Goal: Task Accomplishment & Management: Complete application form

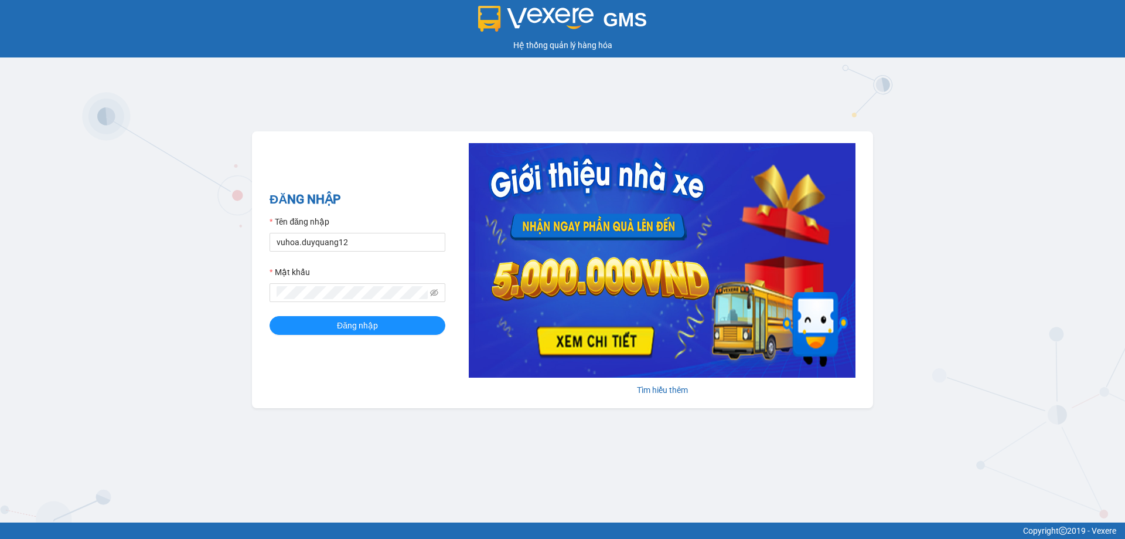
click at [161, 383] on div "GMS Hệ thống quản lý hàng hóa ĐĂNG NHẬP Tên đăng nhập vuhoa.duyquang12 Mật khẩu…" at bounding box center [562, 261] width 1125 height 522
click at [379, 244] on input "vuhoa.duyquang12" at bounding box center [358, 242] width 176 height 19
click at [410, 240] on input "bichngoc.duyquang12" at bounding box center [358, 242] width 176 height 19
type input "hoangngoc.duyquang12"
click at [374, 324] on span "Đăng nhập" at bounding box center [357, 325] width 41 height 13
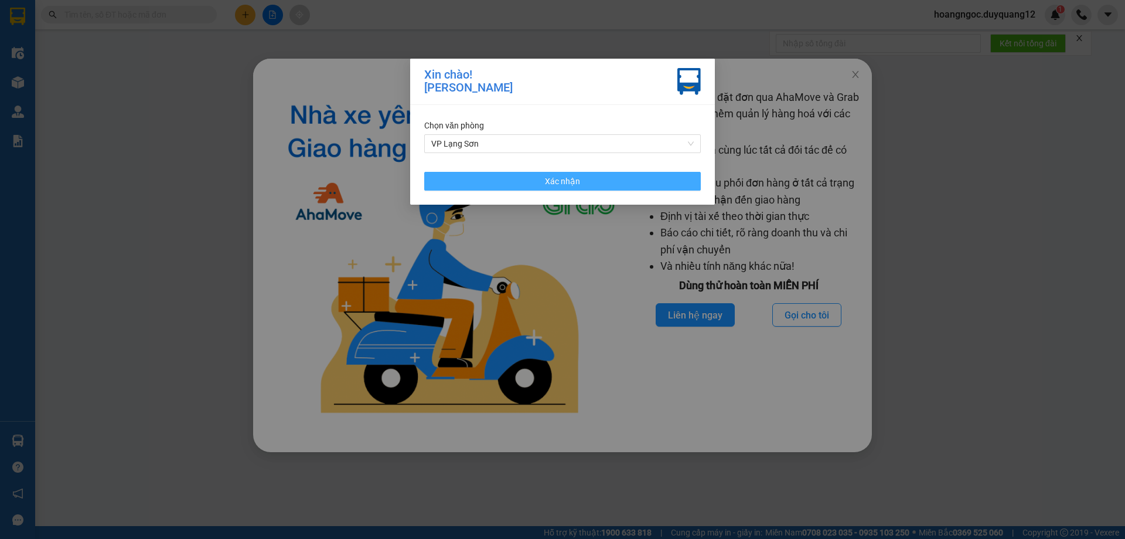
click at [503, 183] on button "Xác nhận" at bounding box center [562, 181] width 277 height 19
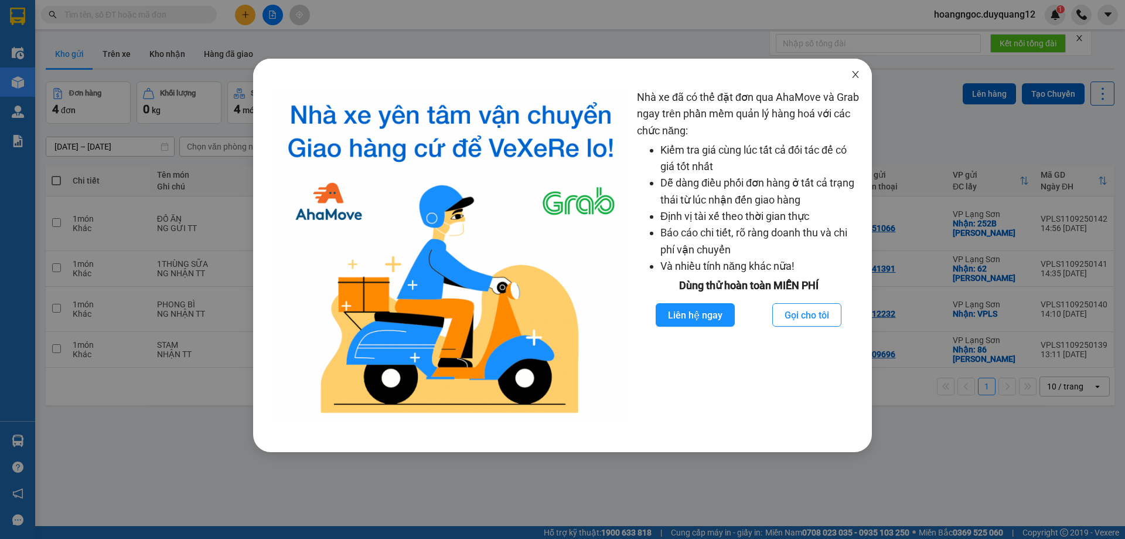
click at [850, 75] on span "Close" at bounding box center [855, 75] width 33 height 33
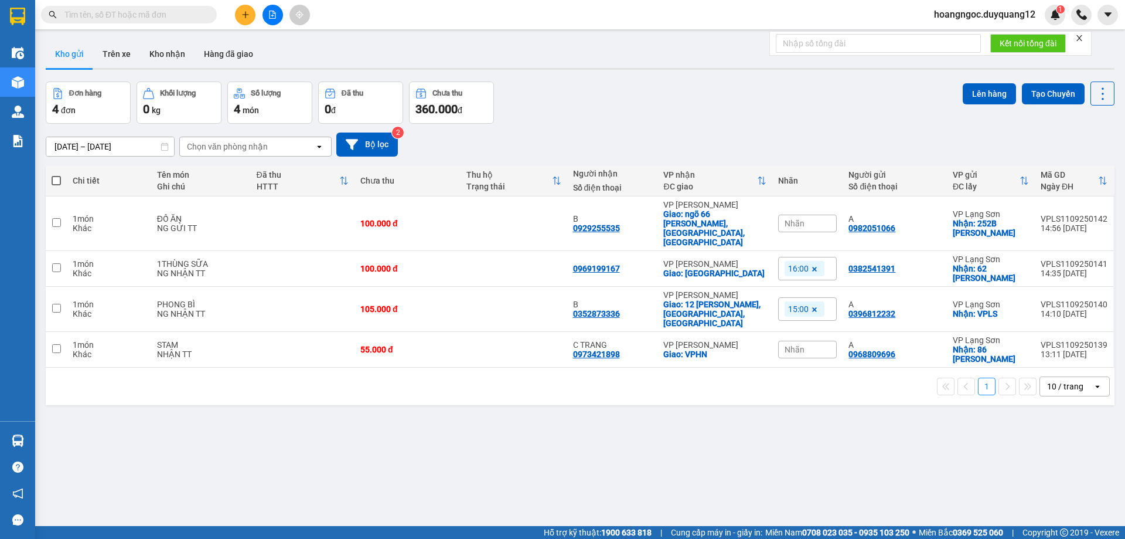
click at [989, 8] on span "hoangngoc.duyquang12" at bounding box center [985, 14] width 120 height 15
click at [959, 35] on span "Đăng xuất" at bounding box center [989, 36] width 97 height 13
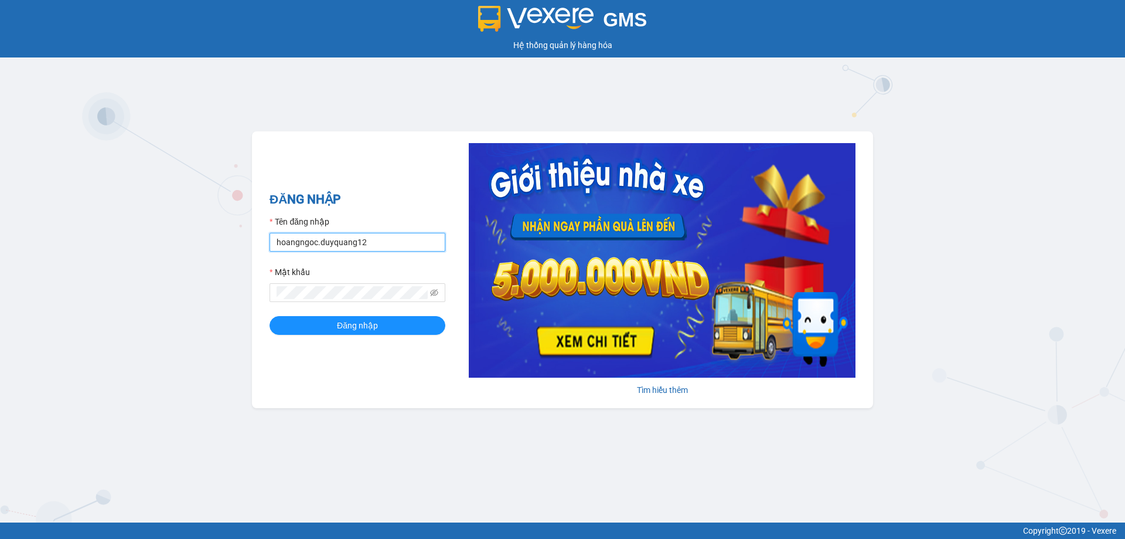
click at [384, 242] on input "hoangngoc.duyquang12" at bounding box center [358, 242] width 176 height 19
type input "vuhoa.duyquang12"
click at [368, 328] on span "Đăng nhập" at bounding box center [357, 325] width 41 height 13
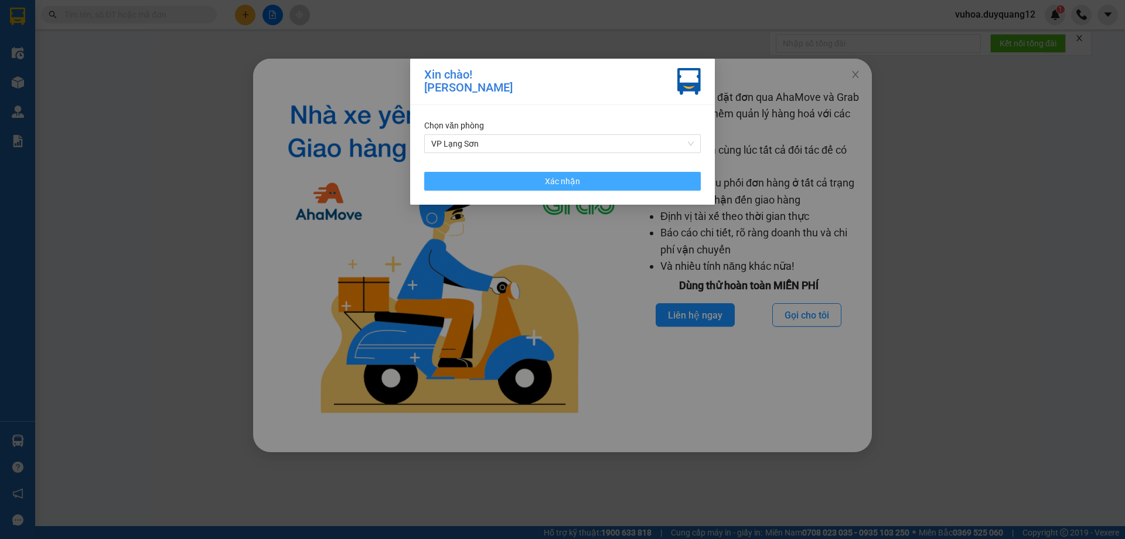
drag, startPoint x: 568, startPoint y: 179, endPoint x: 883, endPoint y: 54, distance: 338.3
click at [567, 182] on span "Xác nhận" at bounding box center [562, 181] width 35 height 13
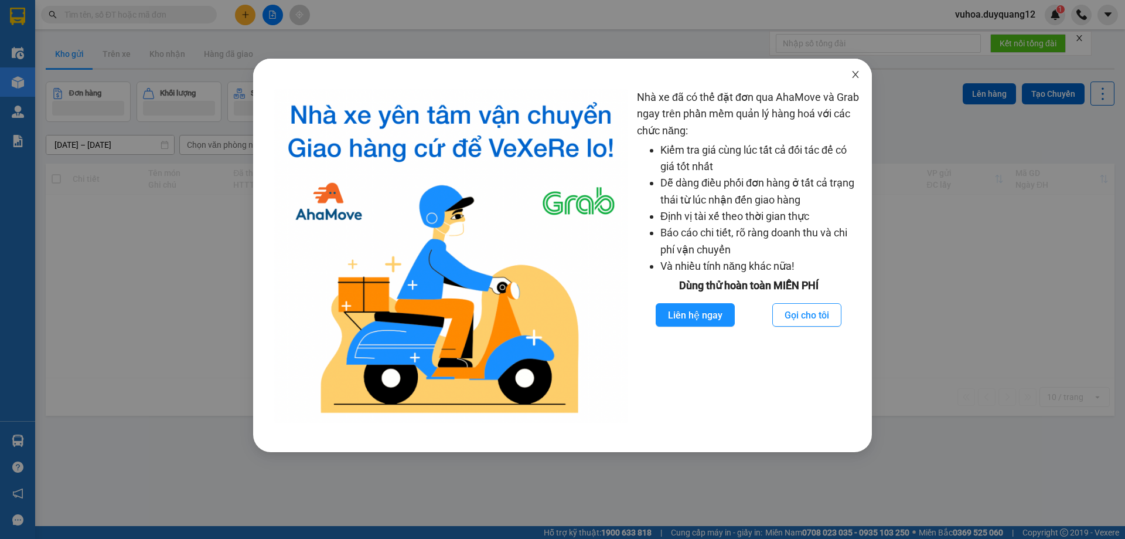
drag, startPoint x: 848, startPoint y: 73, endPoint x: 889, endPoint y: 77, distance: 41.9
click at [848, 73] on span "Close" at bounding box center [855, 75] width 33 height 33
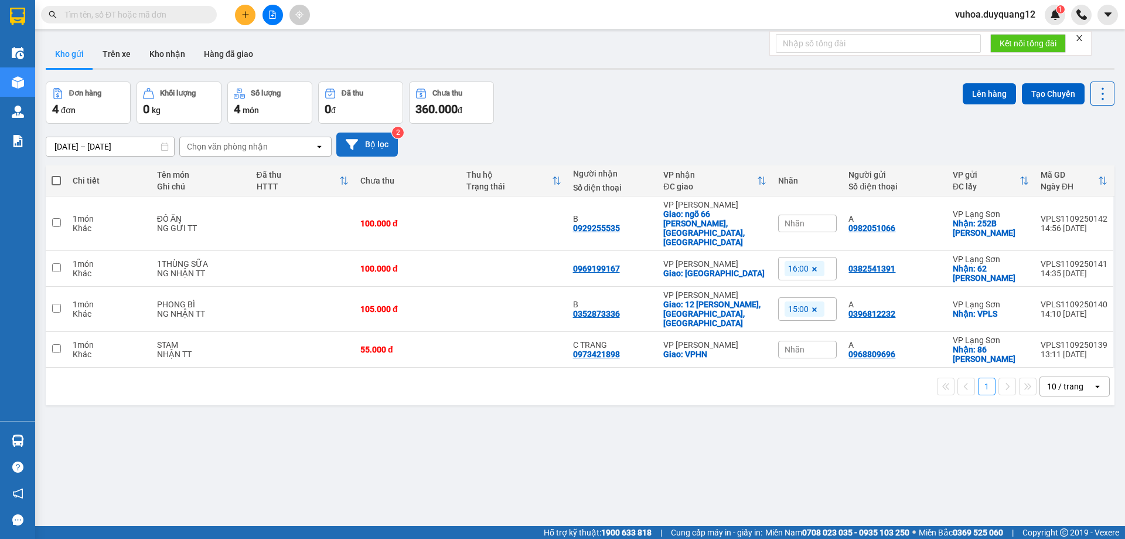
click at [394, 139] on button "Bộ lọc" at bounding box center [367, 144] width 62 height 24
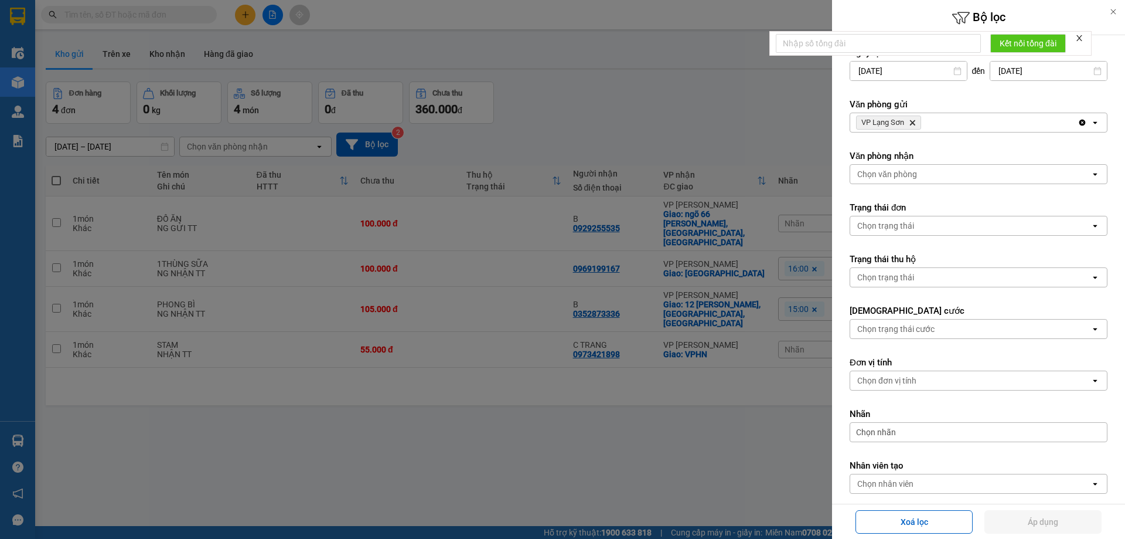
click at [983, 117] on div "VP Lạng Sơn Delete" at bounding box center [963, 122] width 227 height 19
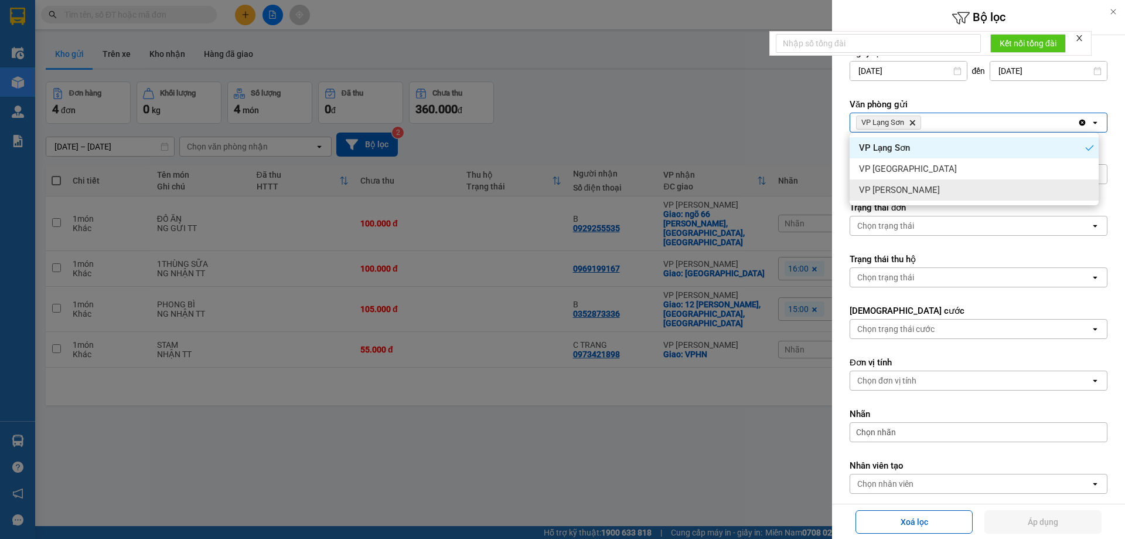
click at [960, 194] on div "VP [PERSON_NAME]" at bounding box center [974, 189] width 249 height 21
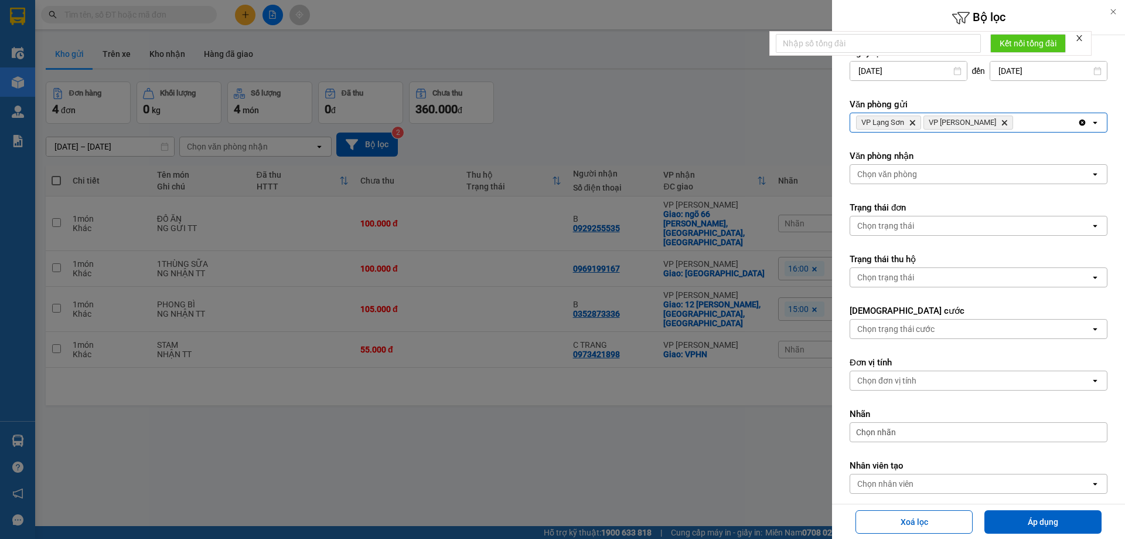
click at [935, 179] on div "Chọn văn phòng" at bounding box center [970, 174] width 240 height 19
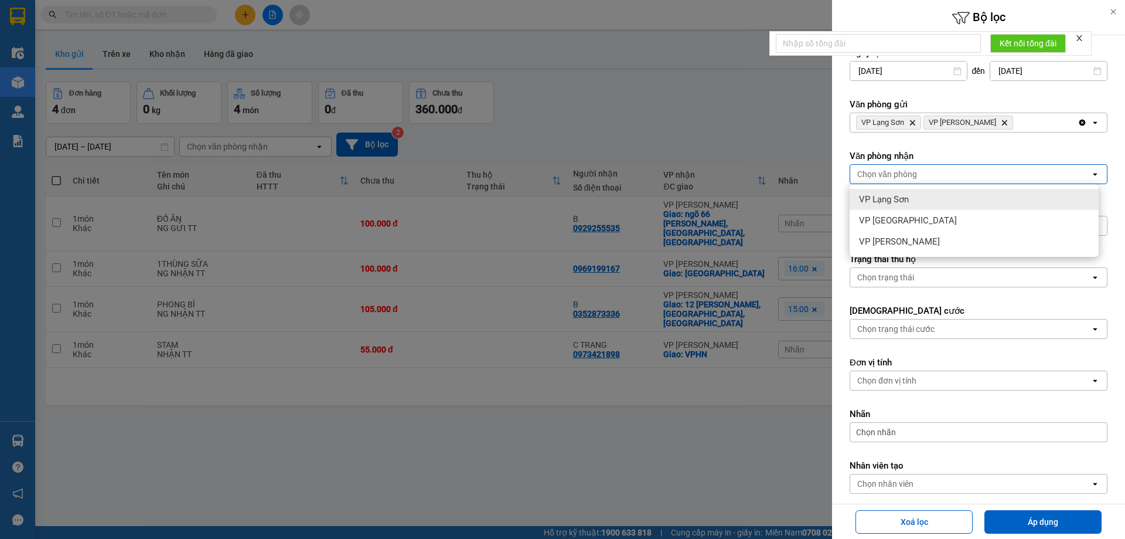
click at [884, 201] on span "VP Lạng Sơn" at bounding box center [884, 199] width 50 height 12
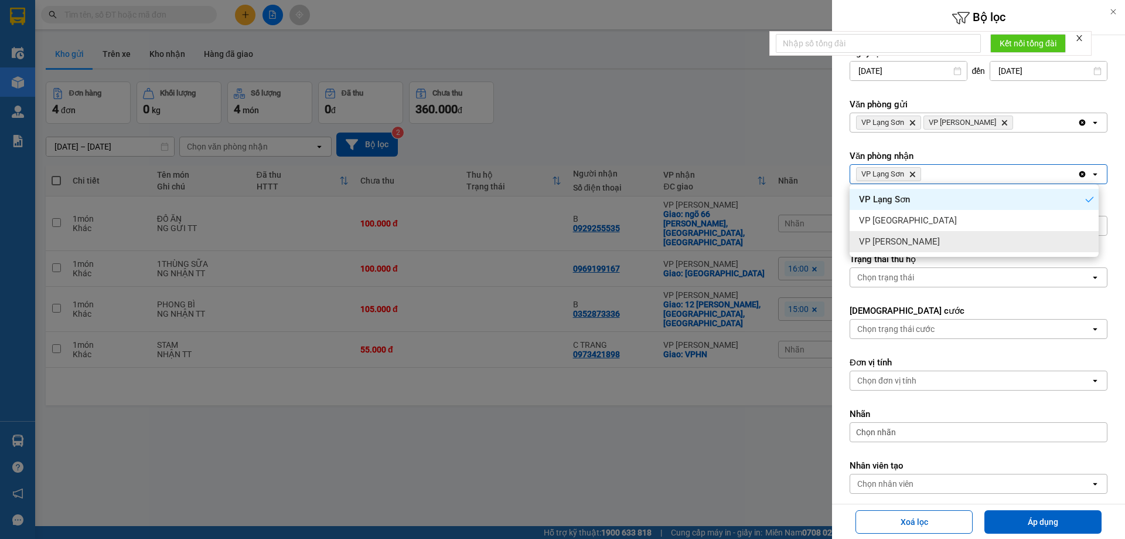
click at [916, 241] on div "VP [PERSON_NAME]" at bounding box center [974, 241] width 249 height 21
drag, startPoint x: 1059, startPoint y: 522, endPoint x: 1044, endPoint y: 471, distance: 53.9
click at [1057, 523] on button "Áp dụng" at bounding box center [1042, 521] width 117 height 23
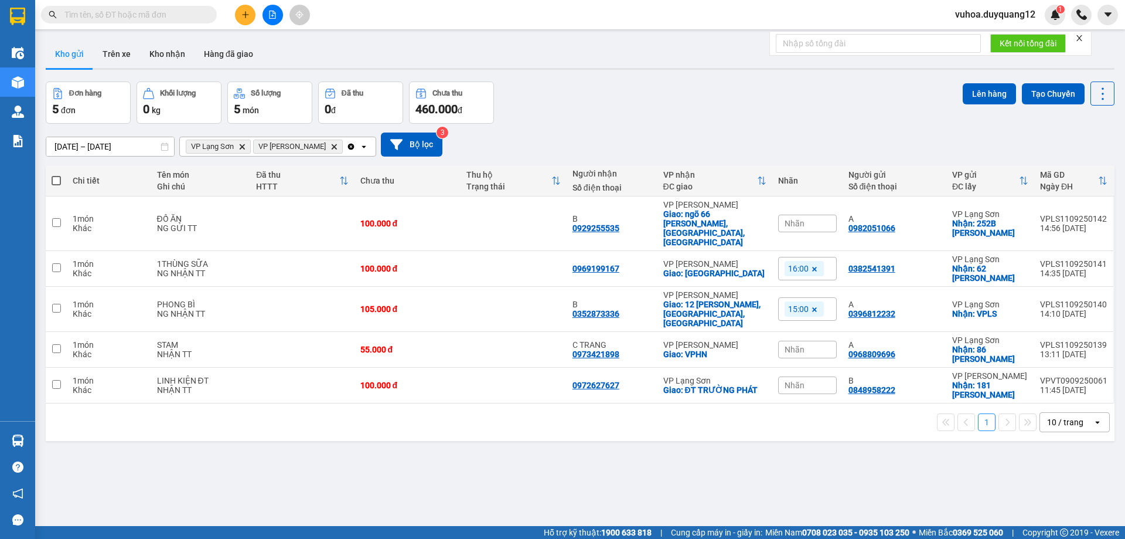
click at [94, 18] on input "text" at bounding box center [133, 14] width 138 height 13
click at [244, 15] on icon "plus" at bounding box center [245, 14] width 6 height 1
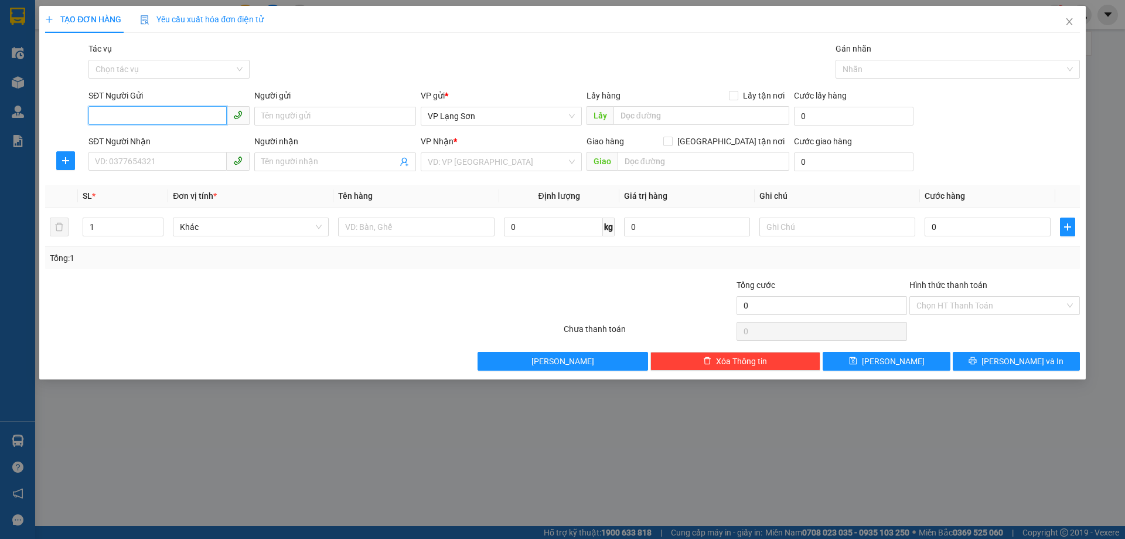
click at [143, 118] on input "SĐT Người Gửi" at bounding box center [157, 115] width 138 height 19
paste input "0373873224"
type input "0373873224"
click at [730, 93] on div "Lấy hàng Lấy tận nơi" at bounding box center [688, 95] width 203 height 13
click at [732, 96] on input "Lấy tận nơi" at bounding box center [733, 95] width 8 height 8
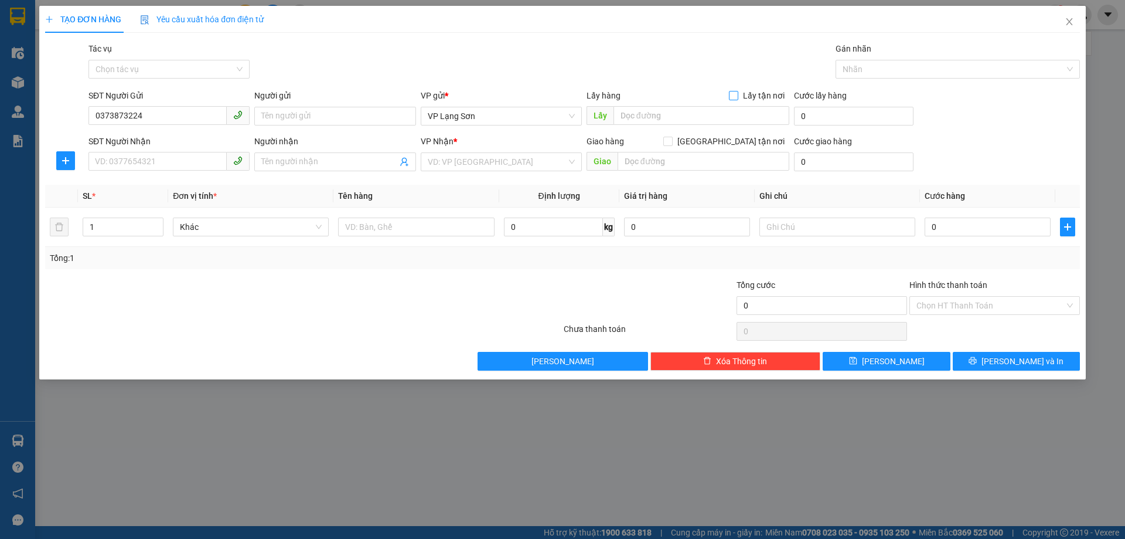
checkbox input "true"
click at [482, 120] on span "VP Lạng Sơn" at bounding box center [501, 116] width 147 height 18
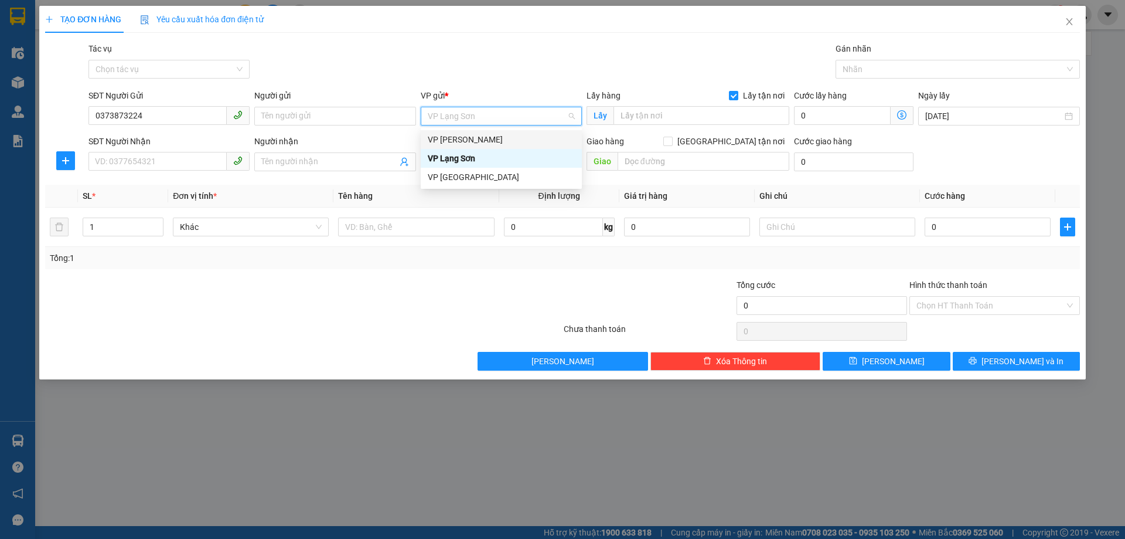
click at [475, 139] on div "VP [PERSON_NAME]" at bounding box center [501, 139] width 147 height 13
click at [489, 139] on div "VP [PERSON_NAME]" at bounding box center [501, 139] width 147 height 13
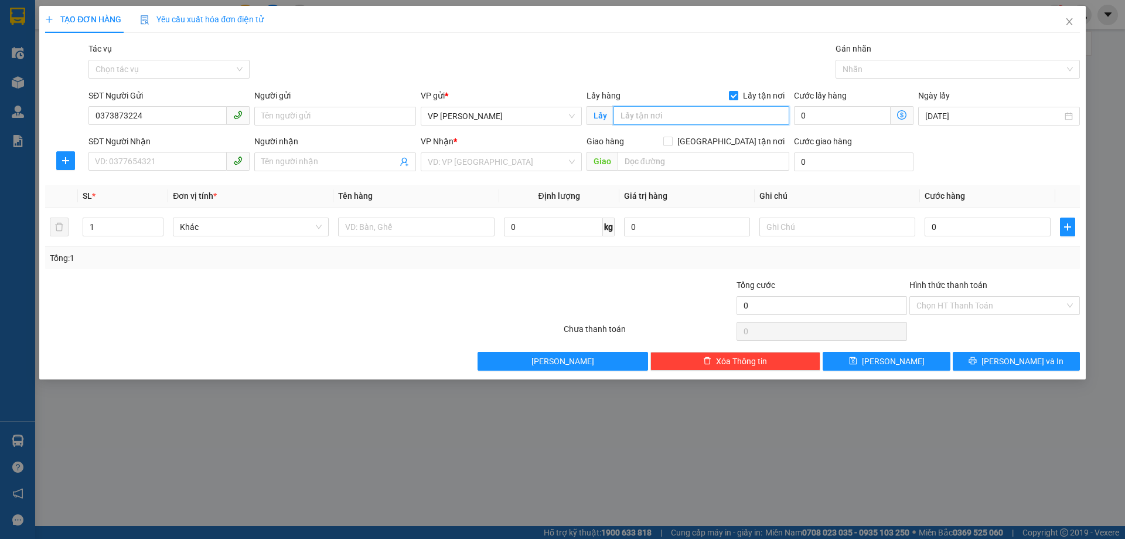
click at [622, 113] on input "text" at bounding box center [702, 115] width 176 height 19
paste input "ngõ 72 nguyễn chí thanh"
type input "ngõ 72 nguyễn chí thanh"
click at [481, 161] on input "search" at bounding box center [497, 162] width 139 height 18
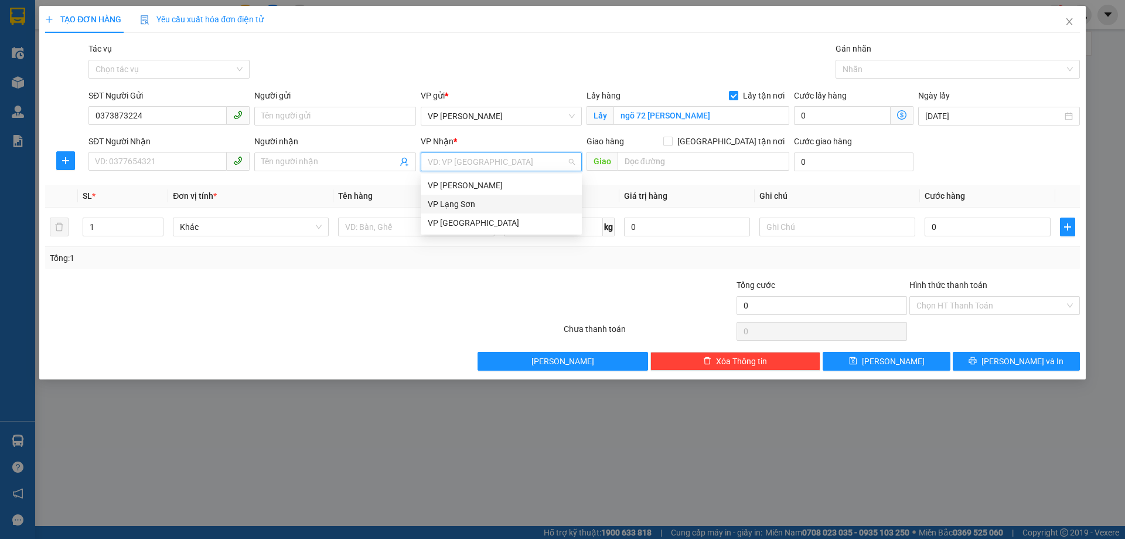
drag, startPoint x: 466, startPoint y: 209, endPoint x: 545, endPoint y: 194, distance: 80.5
click at [466, 207] on div "VP Lạng Sơn" at bounding box center [501, 203] width 147 height 13
click at [738, 144] on span "[GEOGRAPHIC_DATA] tận nơi" at bounding box center [731, 141] width 117 height 13
click at [672, 144] on input "[GEOGRAPHIC_DATA] tận nơi" at bounding box center [667, 141] width 8 height 8
checkbox input "true"
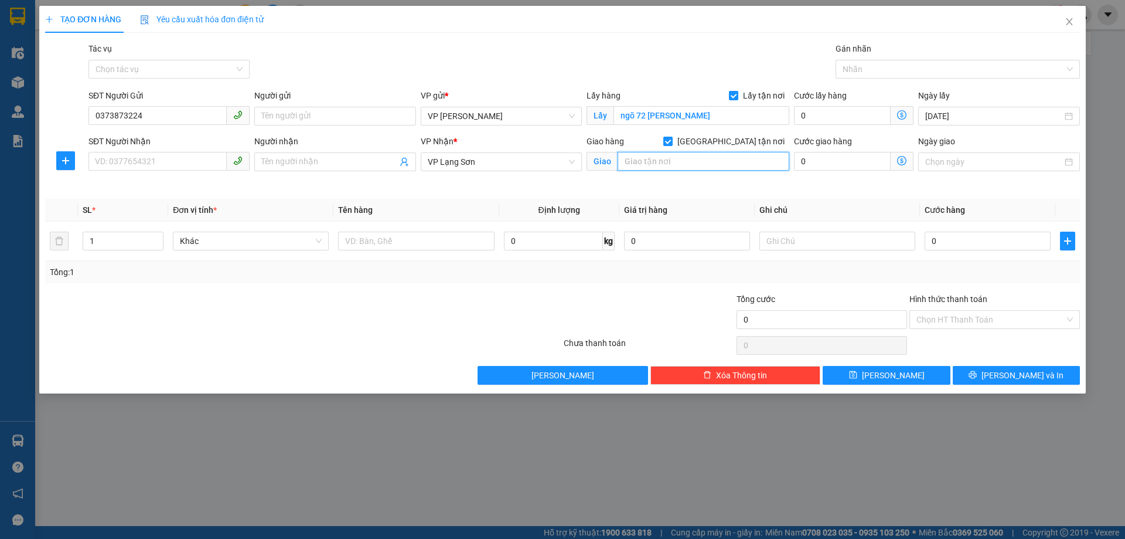
click at [662, 166] on input "text" at bounding box center [704, 161] width 172 height 19
type input "54 TRẦN ĐĂNG NINH"
click at [110, 162] on input "SĐT Người Nhận" at bounding box center [157, 161] width 138 height 19
paste input "0888258288"
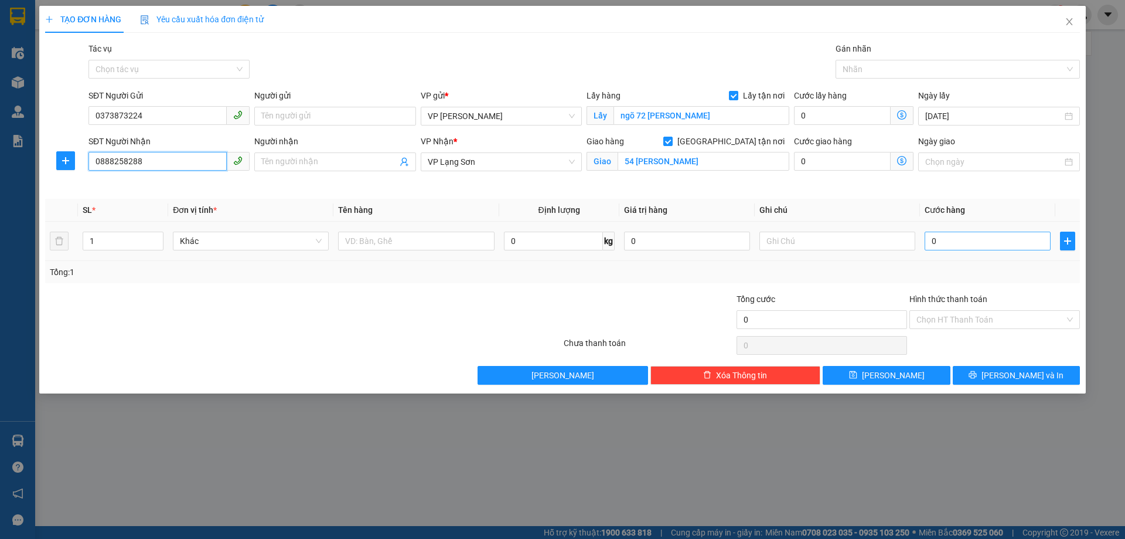
type input "0888258288"
click at [955, 245] on input "0" at bounding box center [988, 240] width 126 height 19
type input "1"
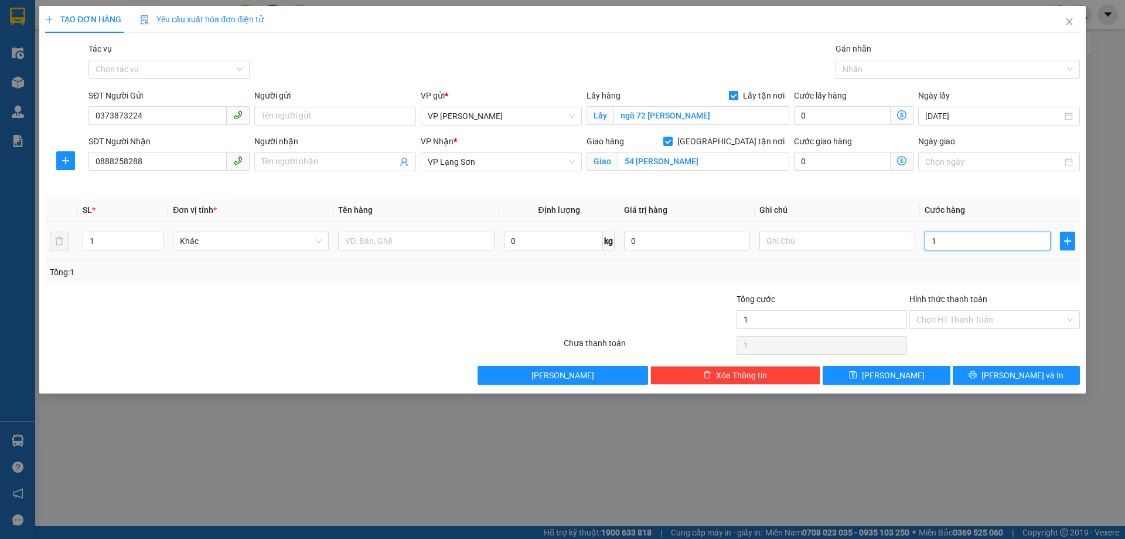
type input "10"
type input "100"
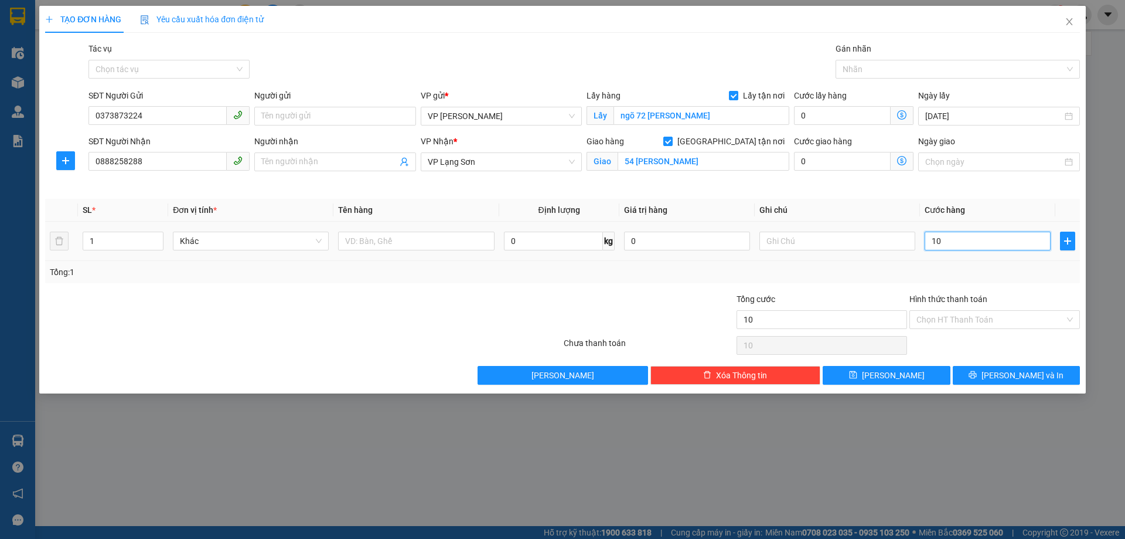
type input "100"
type input "100.000"
click at [836, 241] on input "text" at bounding box center [837, 240] width 156 height 19
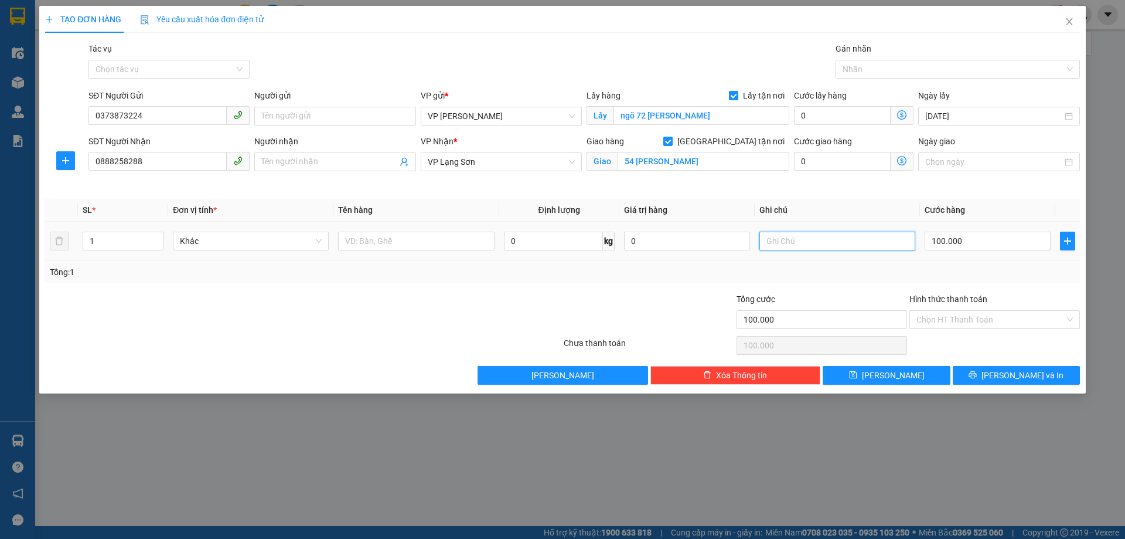
click at [814, 243] on input "text" at bounding box center [837, 240] width 156 height 19
type input "NG NHẬN TT"
click at [403, 246] on input "text" at bounding box center [416, 240] width 156 height 19
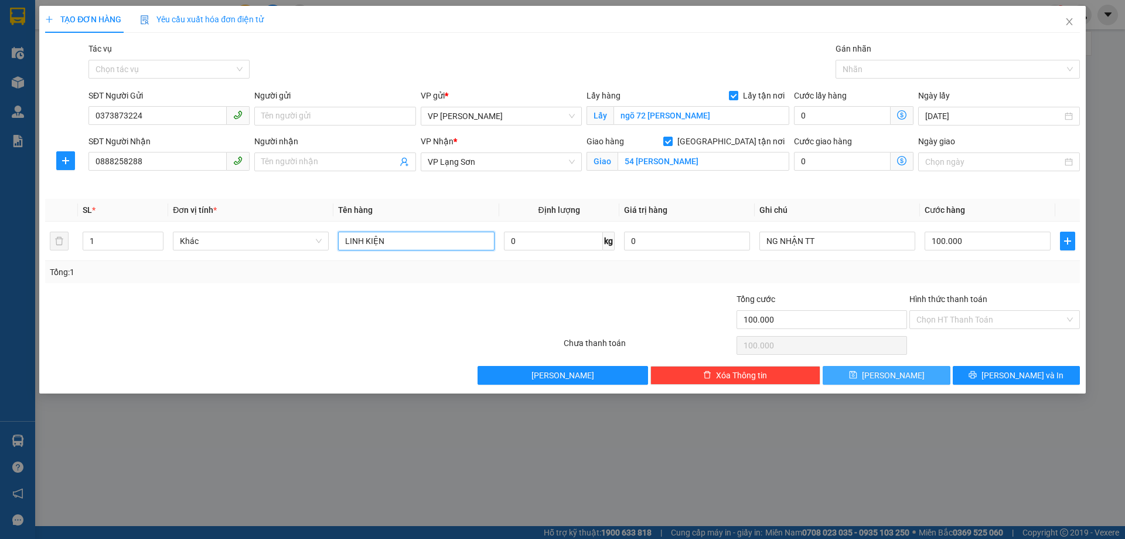
type input "LINH KIỆN"
drag, startPoint x: 895, startPoint y: 380, endPoint x: 846, endPoint y: 431, distance: 70.9
click at [893, 381] on span "[PERSON_NAME]" at bounding box center [893, 375] width 63 height 13
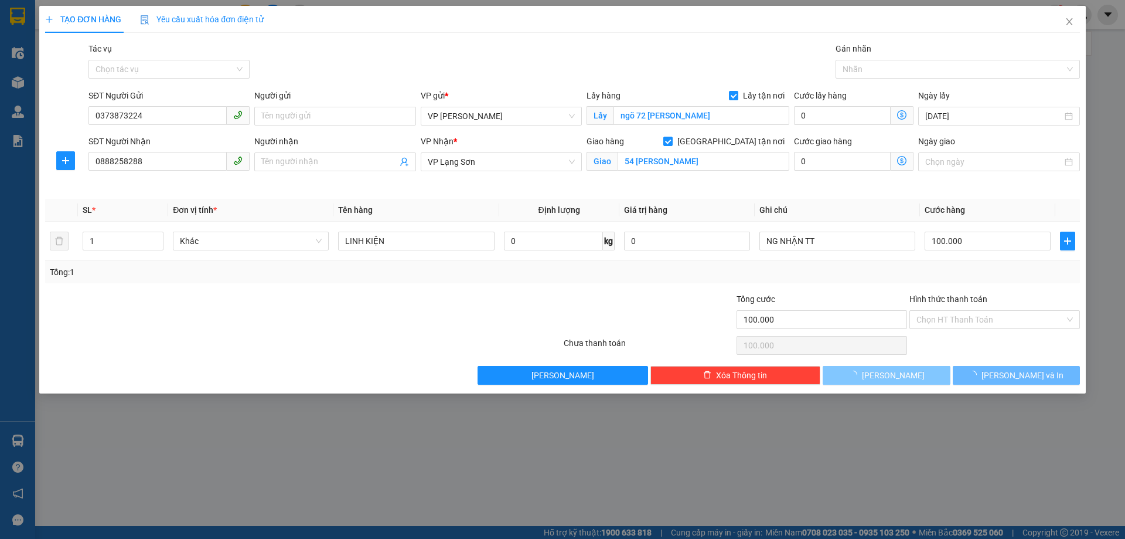
checkbox input "false"
type input "0"
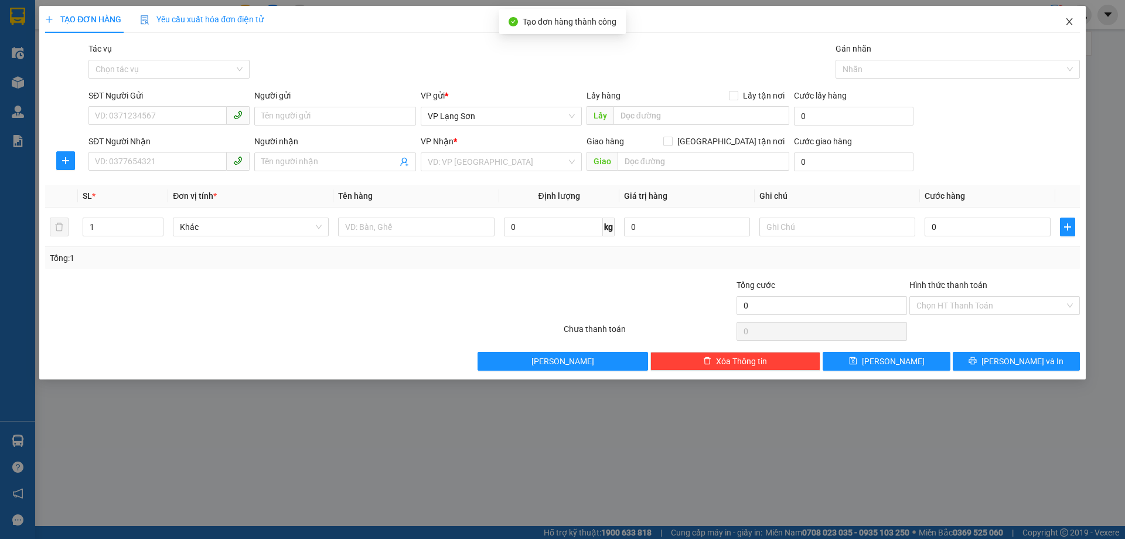
drag, startPoint x: 1068, startPoint y: 23, endPoint x: 1065, endPoint y: 15, distance: 8.7
click at [1067, 23] on icon "close" at bounding box center [1069, 21] width 9 height 9
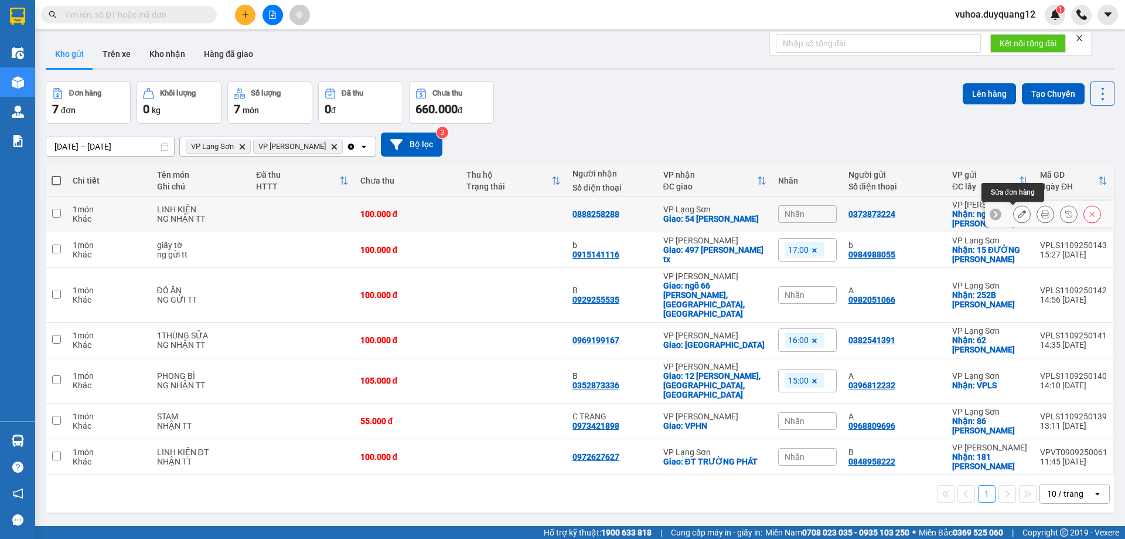
click at [1018, 215] on icon at bounding box center [1022, 214] width 8 height 8
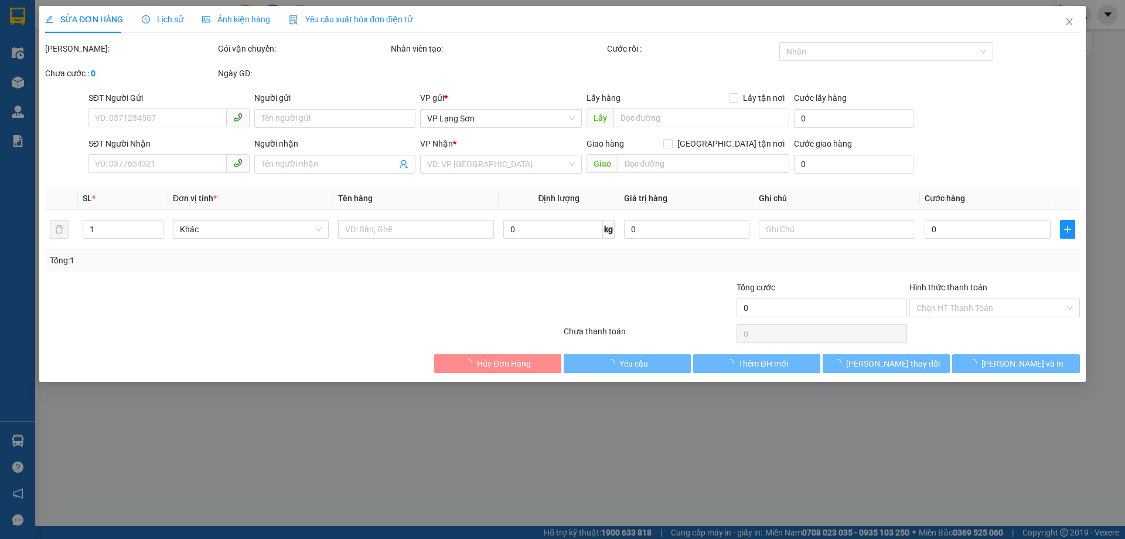
type input "0373873224"
type input "A"
checkbox input "true"
type input "ngõ 72 nguyễn chí thanh,ĐỐNG ĐA,HÀ NỘI"
type input "0888258288"
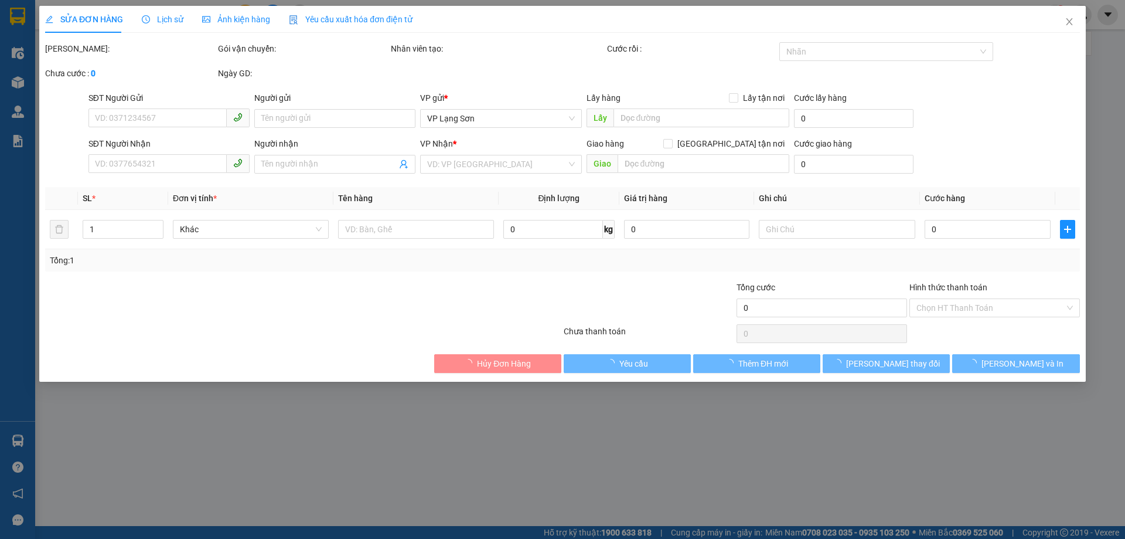
type input "B"
checkbox input "true"
type input "54 TRẦN ĐĂNG NINH"
type input "100.000"
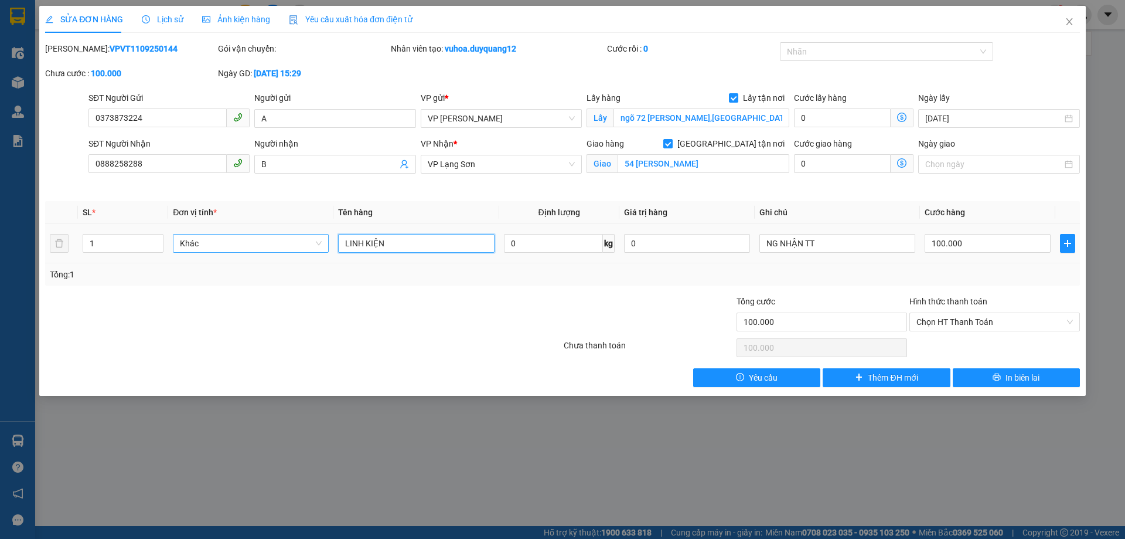
drag, startPoint x: 400, startPoint y: 244, endPoint x: 319, endPoint y: 241, distance: 81.5
click at [319, 241] on tr "1 Khác LINH KIỆN 0 kg 0 NG NHẬN TT 100.000" at bounding box center [562, 243] width 1035 height 39
type input "QUẦN ÁO"
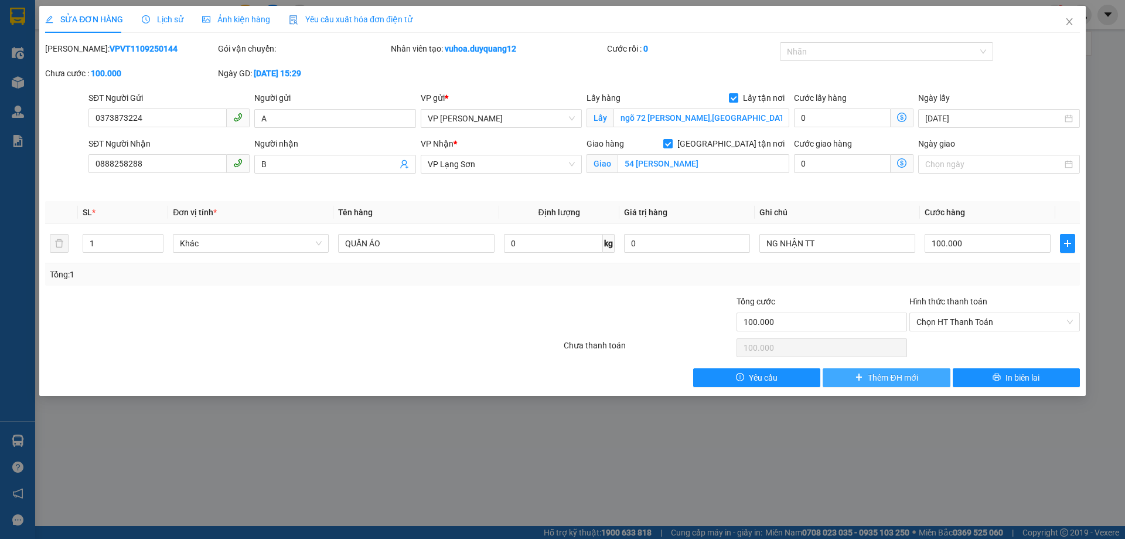
click at [882, 374] on span "Thêm ĐH mới" at bounding box center [893, 377] width 50 height 13
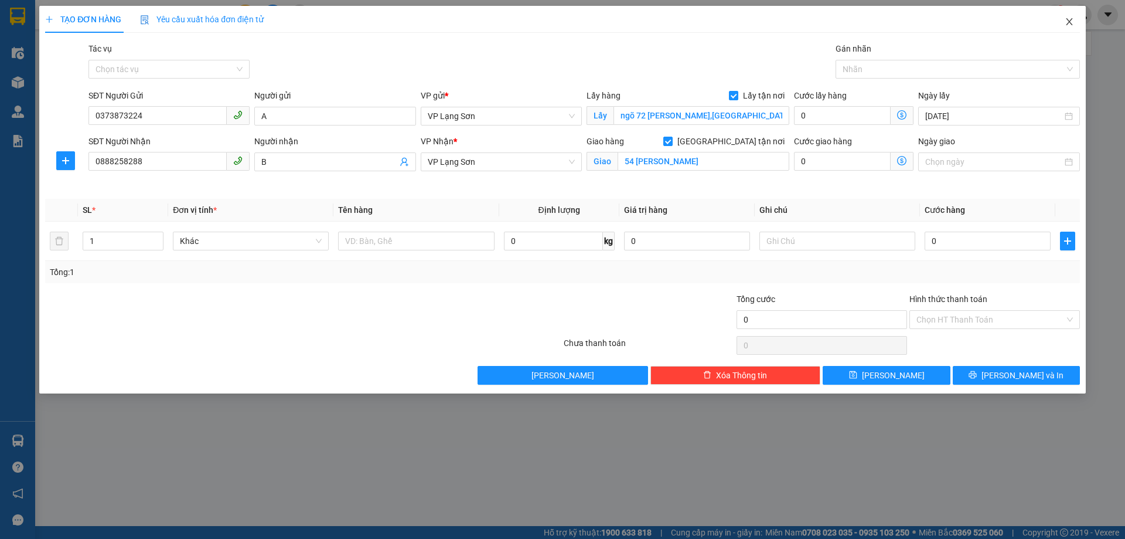
click at [1072, 19] on icon "close" at bounding box center [1069, 21] width 9 height 9
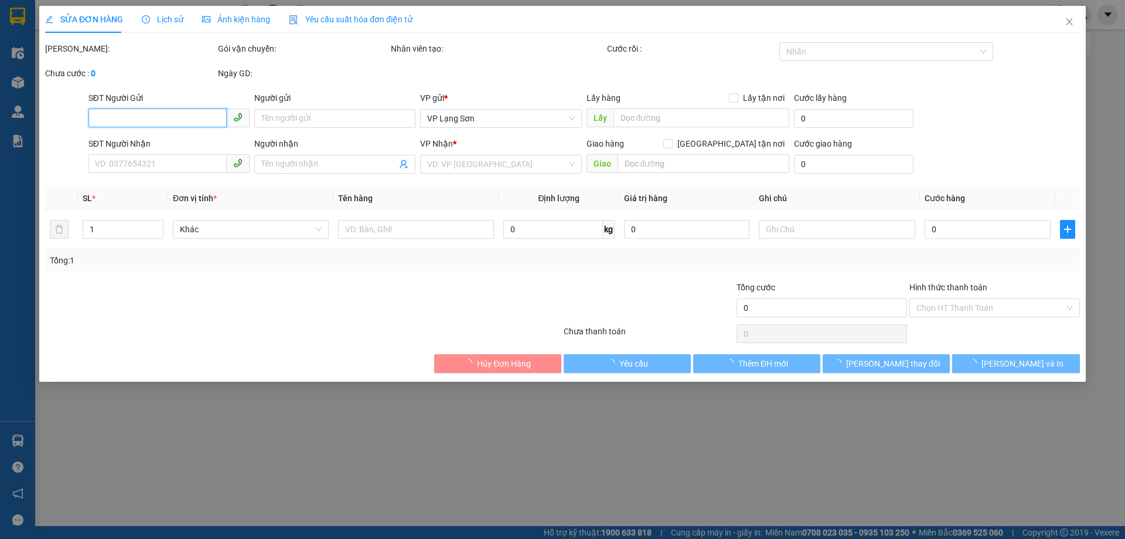
type input "0373873224"
type input "A"
checkbox input "true"
type input "ngõ 72 nguyễn chí thanh,ĐỐNG ĐA,HÀ NỘI"
type input "0888258288"
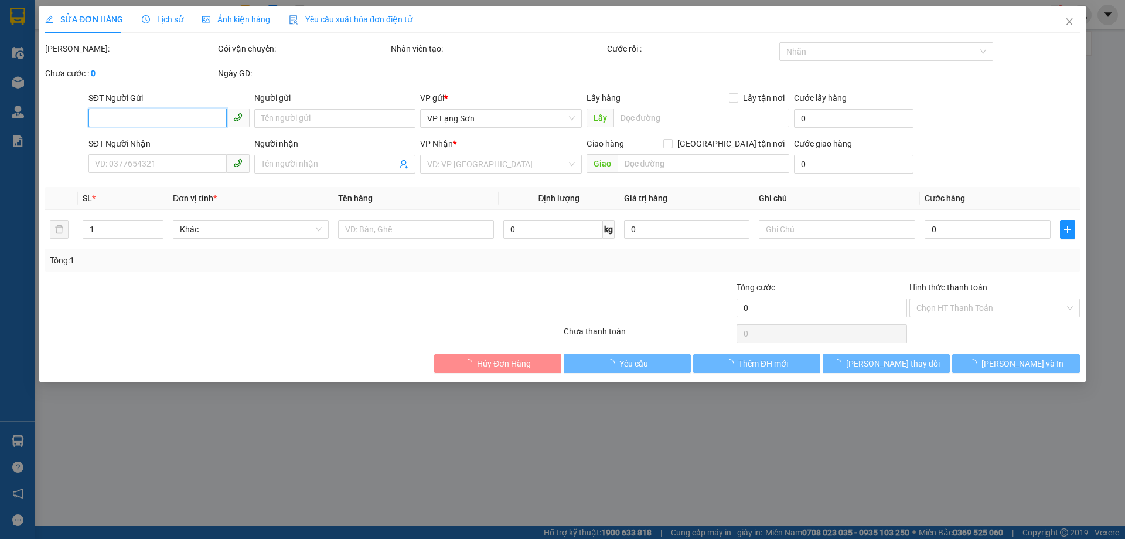
type input "B"
checkbox input "true"
type input "54 TRẦN ĐĂNG NINH"
type input "100.000"
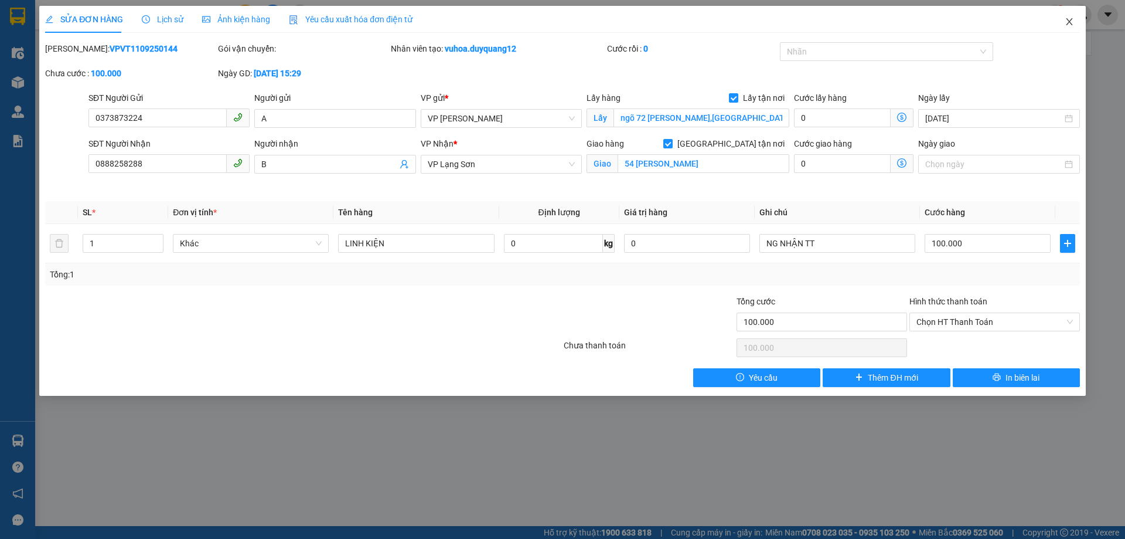
click at [1069, 20] on icon "close" at bounding box center [1069, 21] width 9 height 9
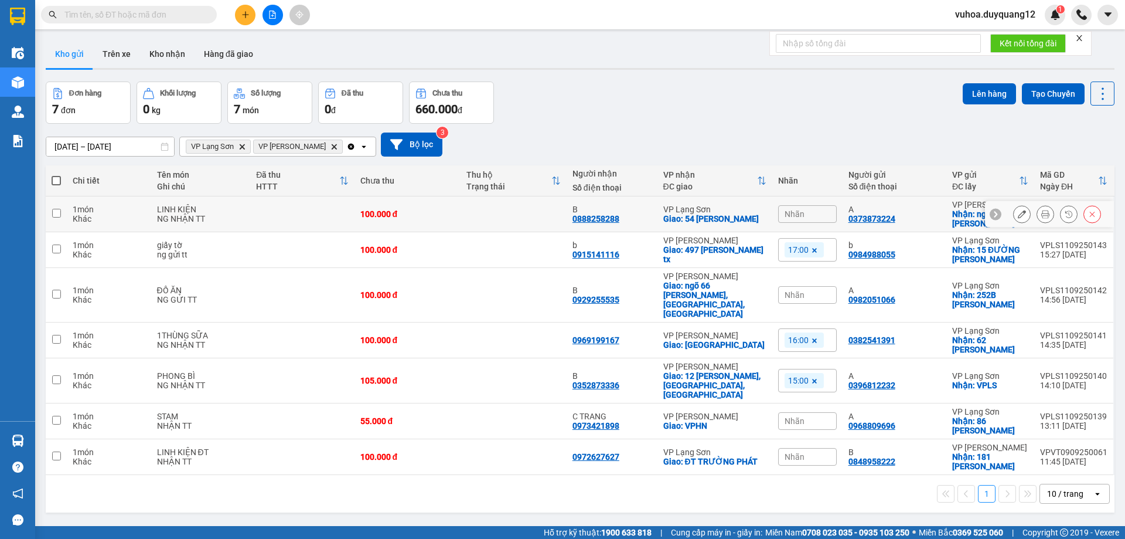
drag, startPoint x: 987, startPoint y: 214, endPoint x: 1006, endPoint y: 209, distance: 18.9
click at [991, 213] on div at bounding box center [996, 214] width 12 height 12
click at [846, 495] on div "ver 1.8.143 Kho gửi Trên xe Kho nhận Hàng đã giao Đơn hàng 7 đơn Khối lượng 0 k…" at bounding box center [580, 304] width 1078 height 539
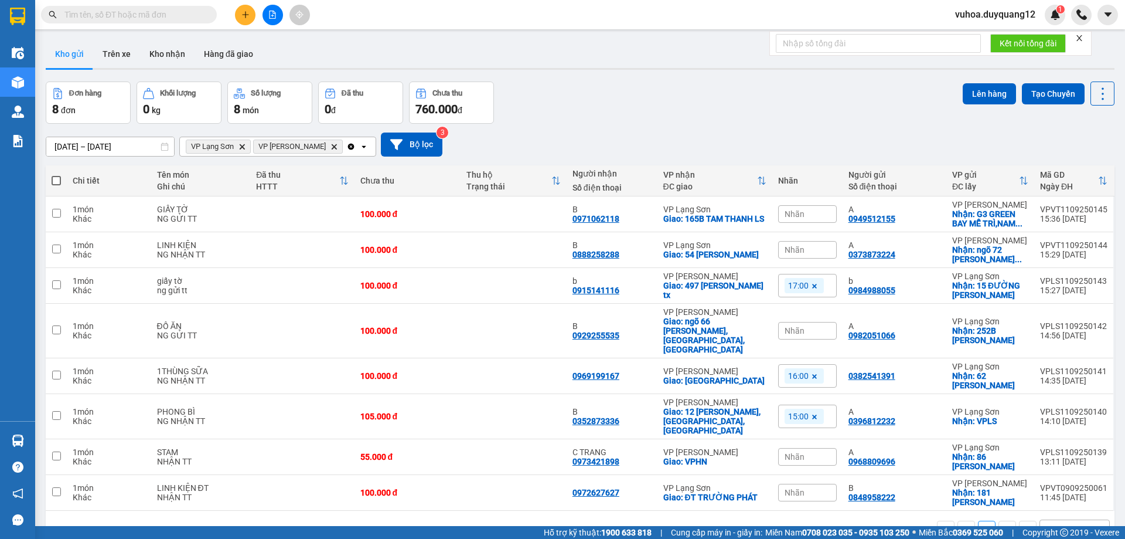
click at [688, 121] on div "Đơn hàng 8 đơn Khối lượng 0 kg Số lượng 8 món Đã thu 0 đ Chưa thu 760.000 đ Lên…" at bounding box center [580, 102] width 1069 height 42
click at [149, 18] on input "text" at bounding box center [133, 14] width 138 height 13
click at [250, 17] on button at bounding box center [245, 15] width 21 height 21
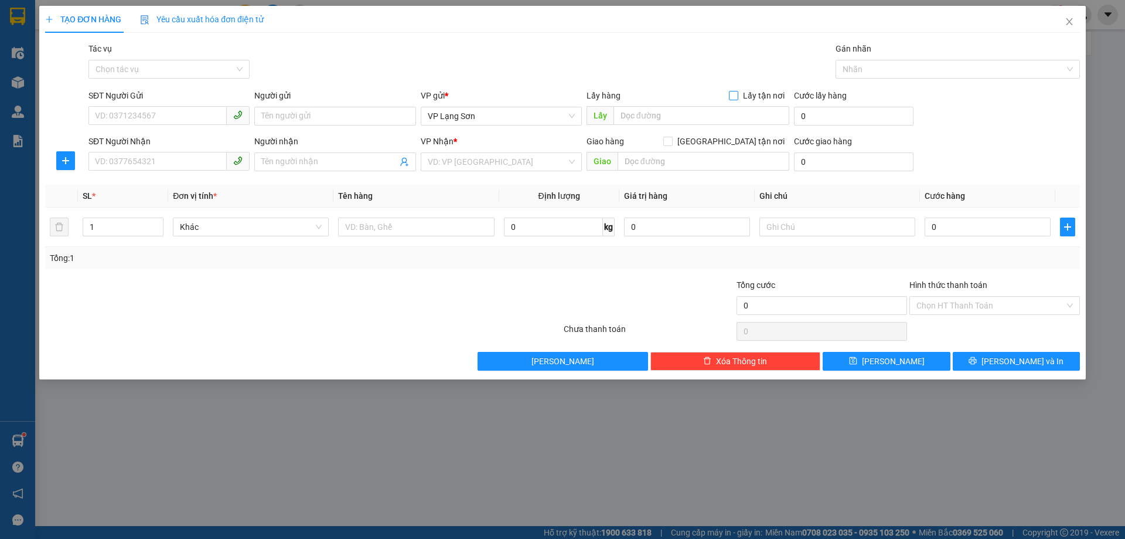
click at [737, 97] on input "Lấy tận nơi" at bounding box center [733, 95] width 8 height 8
checkbox input "true"
drag, startPoint x: 513, startPoint y: 119, endPoint x: 496, endPoint y: 126, distance: 18.4
click at [513, 120] on span "VP Lạng Sơn" at bounding box center [501, 116] width 147 height 18
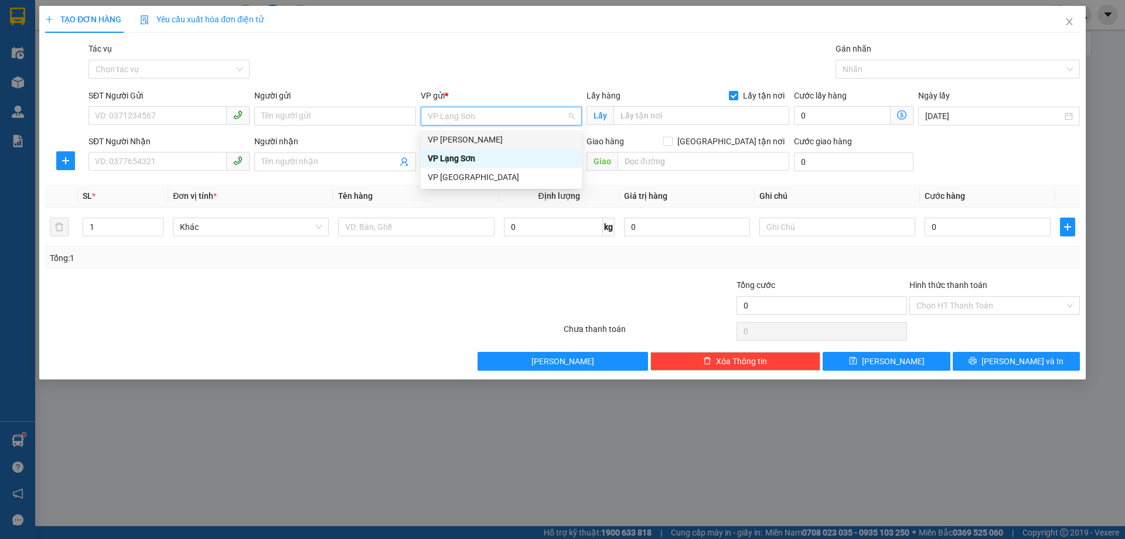
click at [476, 137] on div "VP [PERSON_NAME]" at bounding box center [501, 139] width 147 height 13
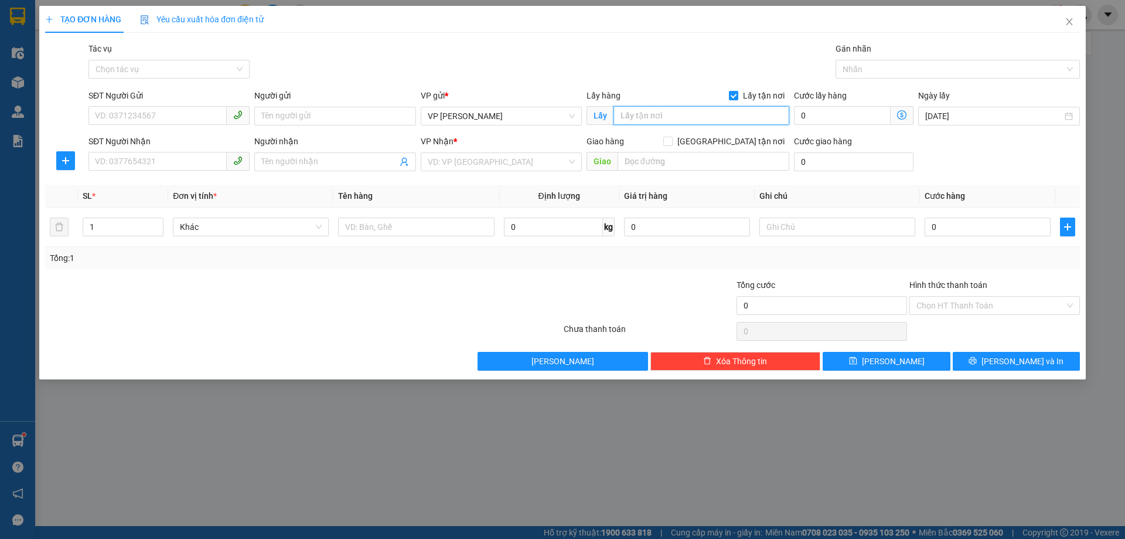
click at [687, 118] on input "text" at bounding box center [702, 115] width 176 height 19
type input "59 NGÕ GIẾNG"
click at [512, 164] on input "search" at bounding box center [497, 162] width 139 height 18
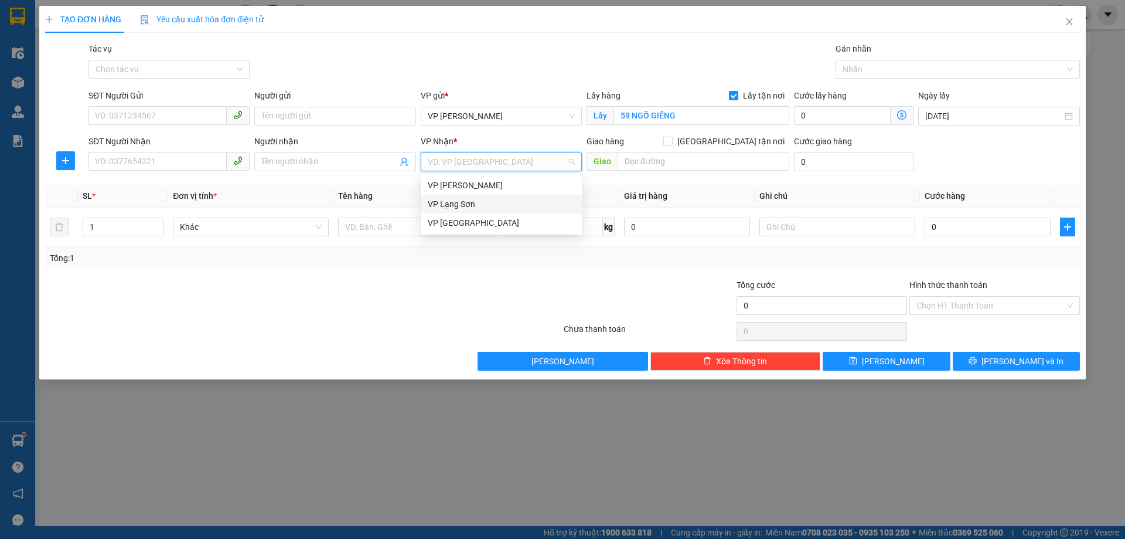
click at [494, 206] on div "VP Lạng Sơn" at bounding box center [501, 203] width 147 height 13
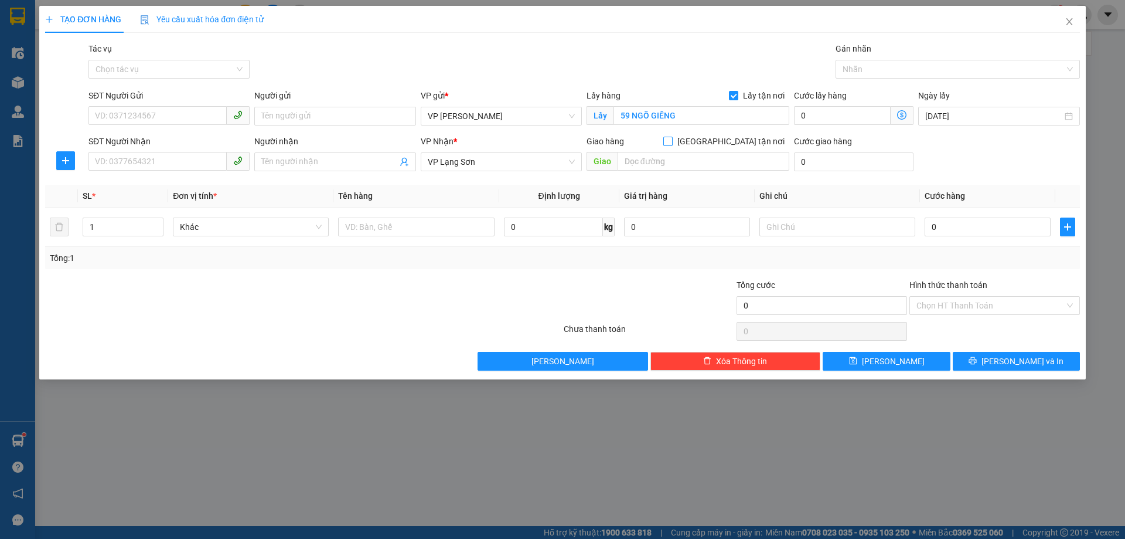
click at [672, 140] on input "[GEOGRAPHIC_DATA] tận nơi" at bounding box center [667, 141] width 8 height 8
checkbox input "true"
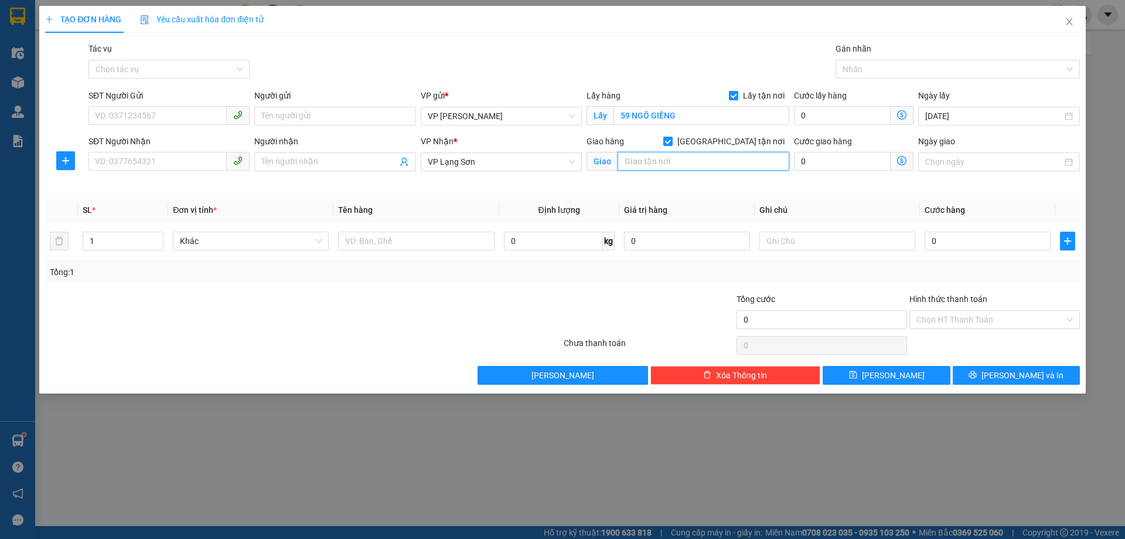
click at [646, 169] on input "text" at bounding box center [704, 161] width 172 height 19
click at [130, 115] on input "SĐT Người Gửi" at bounding box center [157, 115] width 138 height 19
drag, startPoint x: 132, startPoint y: 113, endPoint x: 715, endPoint y: 499, distance: 699.0
click at [715, 499] on div "TẠO ĐƠN HÀNG Yêu cầu xuất hóa đơn điện tử Transit Pickup Surcharge Ids Transit …" at bounding box center [562, 269] width 1125 height 539
click at [1070, 21] on icon "close" at bounding box center [1069, 21] width 9 height 9
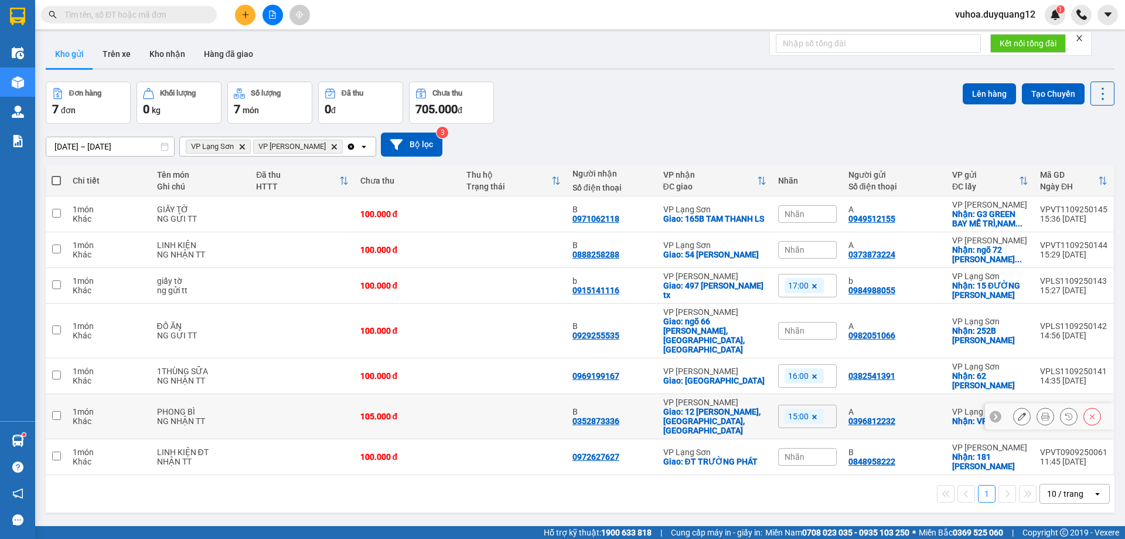
drag, startPoint x: 53, startPoint y: 390, endPoint x: 58, endPoint y: 397, distance: 8.0
click at [56, 411] on input "checkbox" at bounding box center [56, 415] width 9 height 9
checkbox input "true"
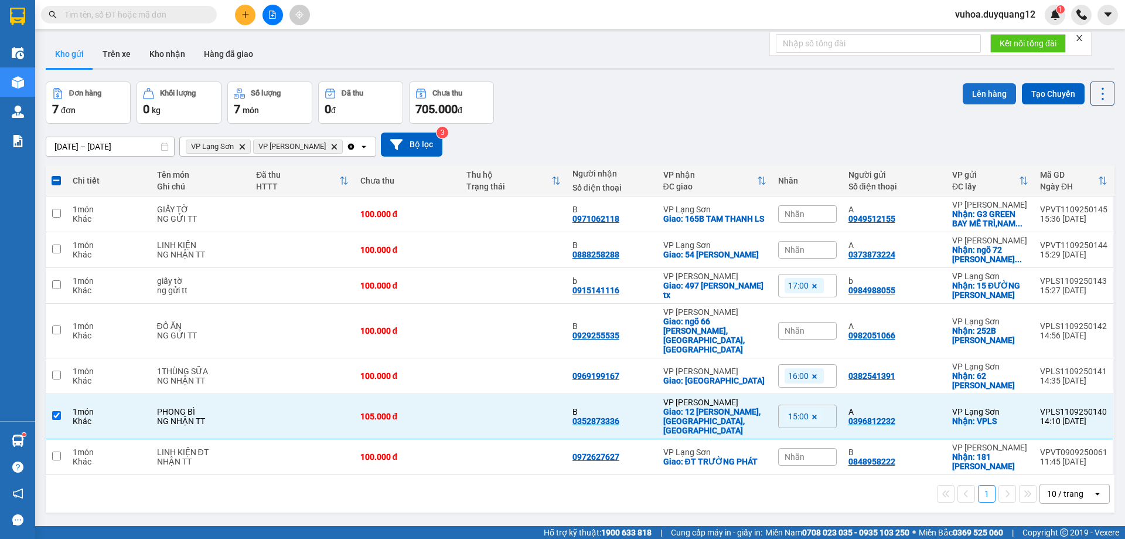
click at [981, 97] on button "Lên hàng" at bounding box center [989, 93] width 53 height 21
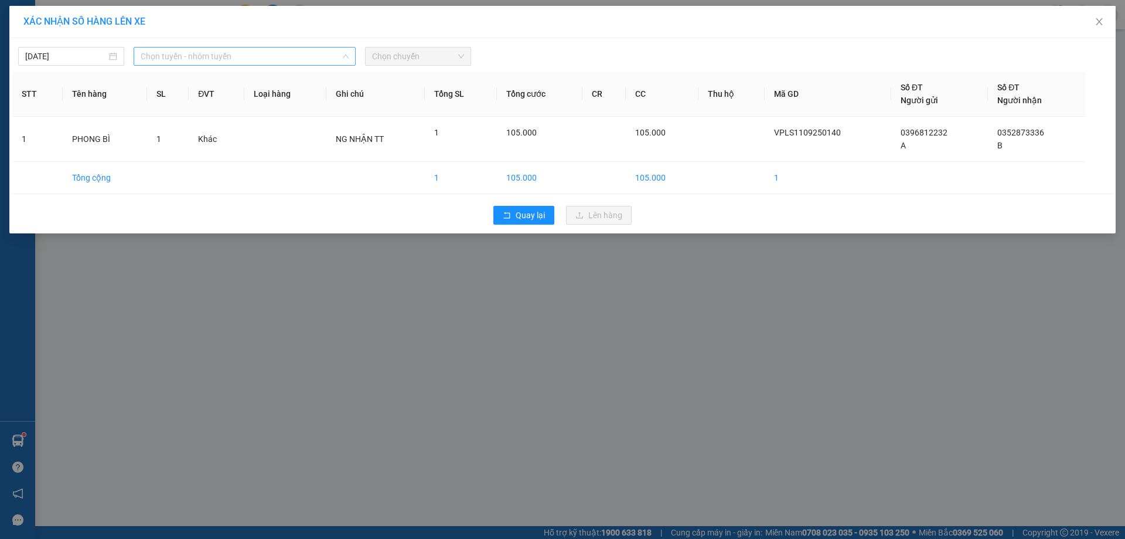
click at [173, 54] on span "Chọn tuyến - nhóm tuyến" at bounding box center [245, 56] width 208 height 18
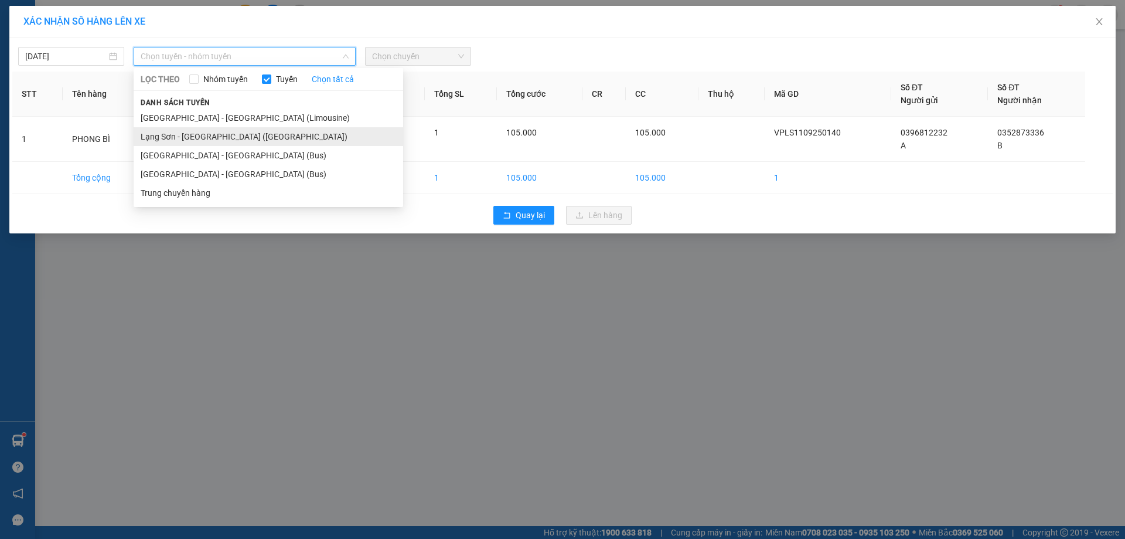
click at [246, 137] on li "Lạng Sơn - [GEOGRAPHIC_DATA] ([GEOGRAPHIC_DATA])" at bounding box center [269, 136] width 270 height 19
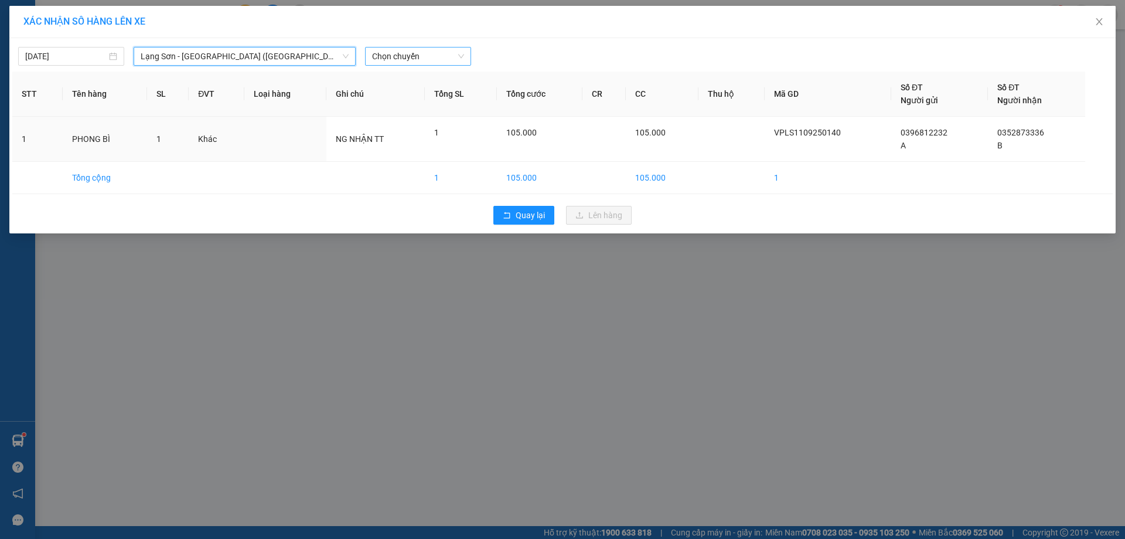
click at [430, 61] on span "Chọn chuyến" at bounding box center [418, 56] width 92 height 18
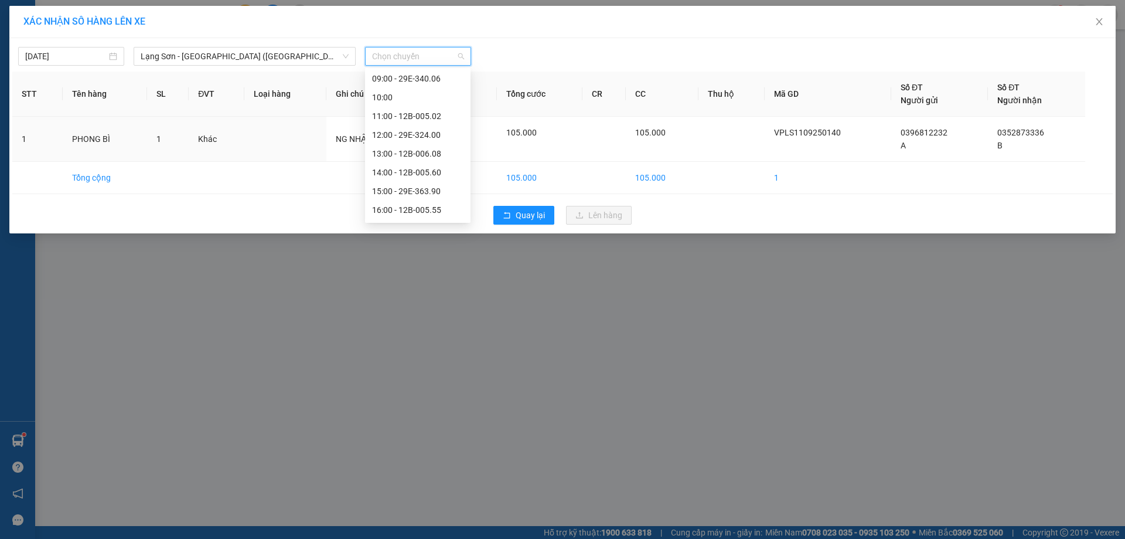
scroll to position [129, 0]
click at [445, 174] on div "15:00 - 29E-363.90" at bounding box center [417, 175] width 91 height 13
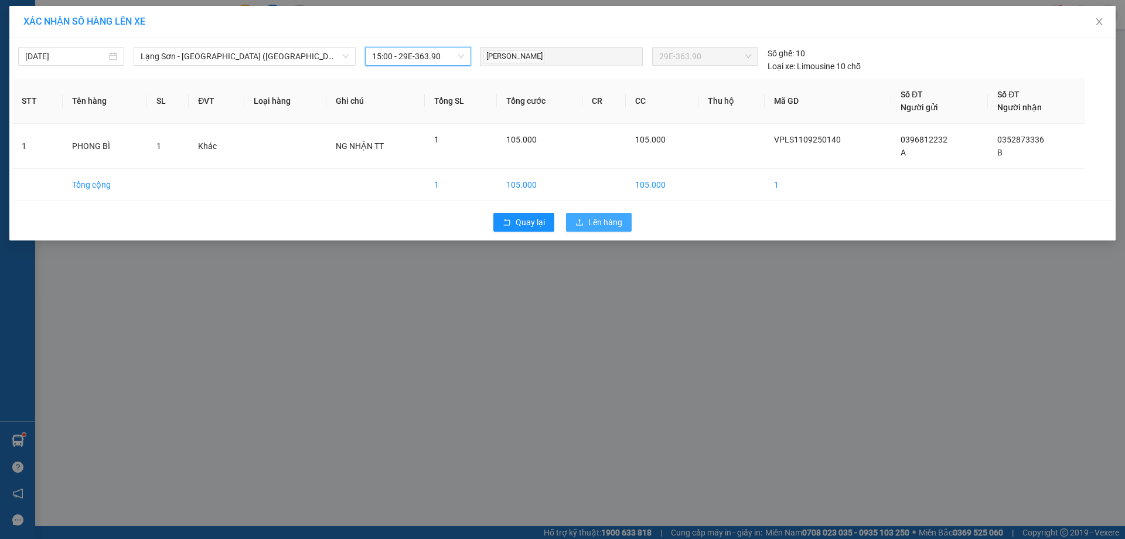
drag, startPoint x: 604, startPoint y: 224, endPoint x: 597, endPoint y: 223, distance: 7.1
click at [604, 224] on span "Lên hàng" at bounding box center [605, 222] width 34 height 13
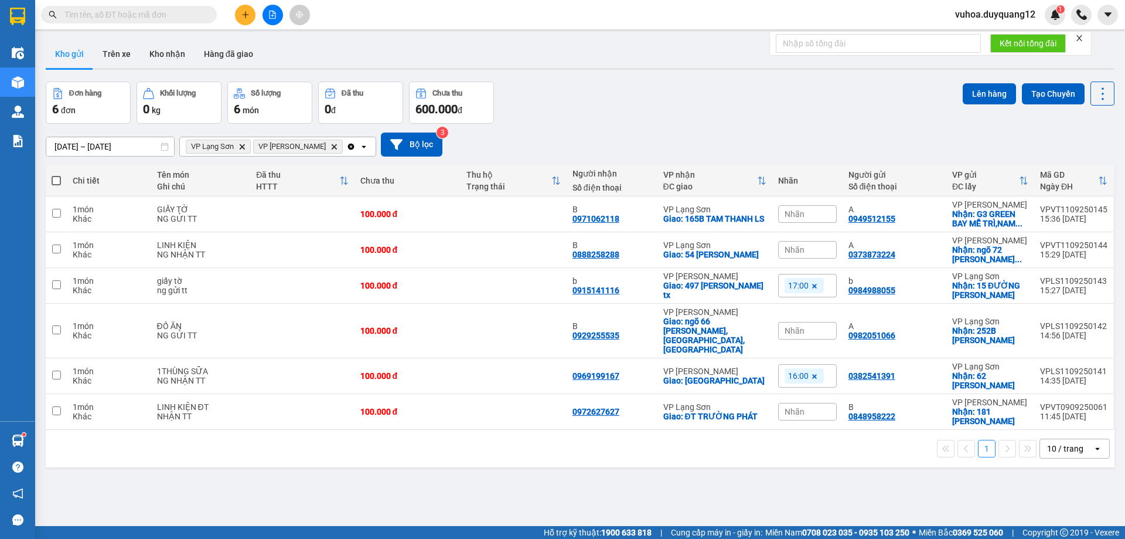
click at [690, 104] on div "Đơn hàng 6 đơn Khối lượng 0 kg Số lượng 6 món Đã thu 0 đ Chưa thu 600.000 đ Lên…" at bounding box center [580, 102] width 1069 height 42
